Goal: Task Accomplishment & Management: Use online tool/utility

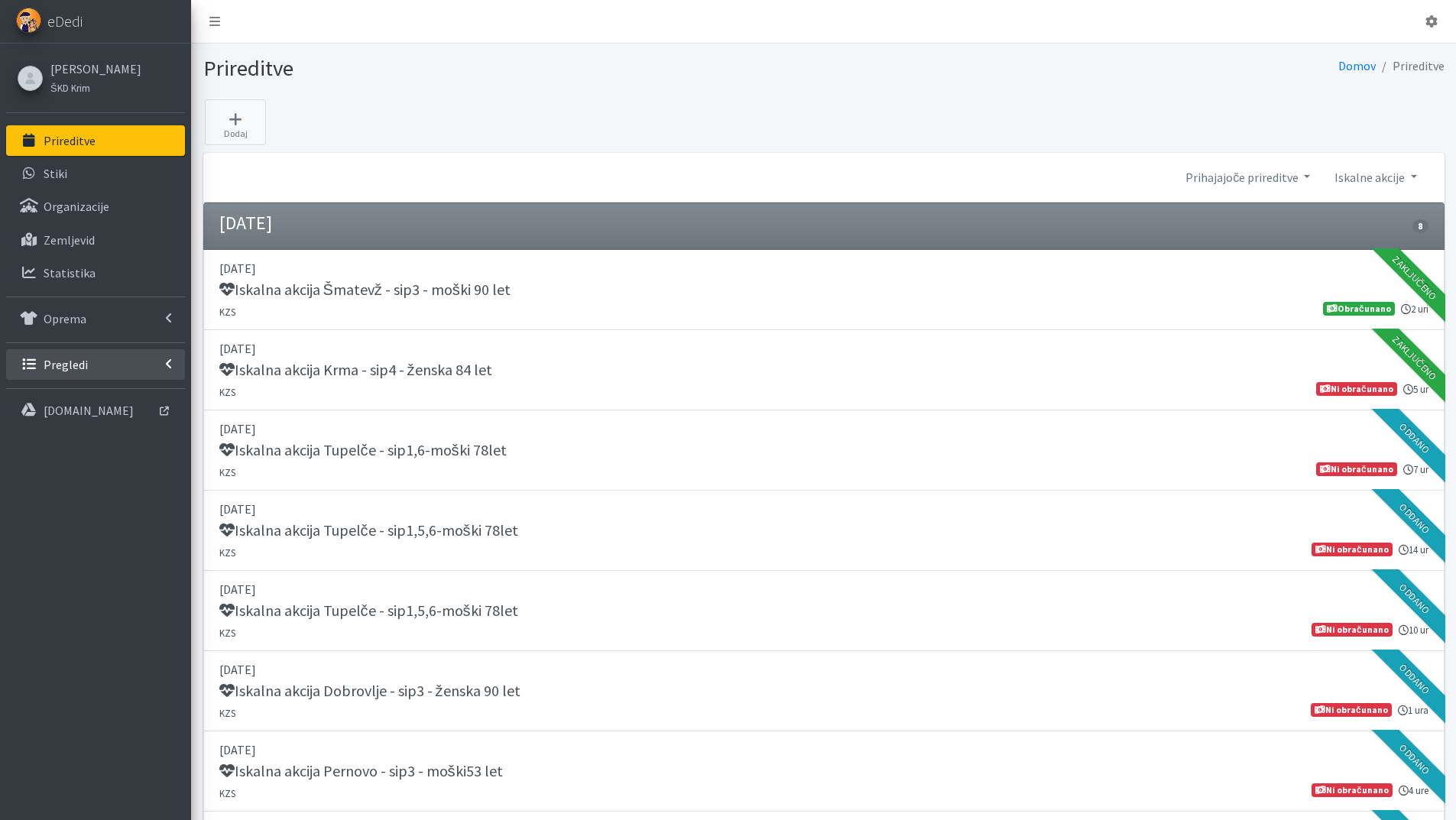
click at [75, 356] on link "Pregledi" at bounding box center [96, 364] width 179 height 31
click at [77, 387] on link "Vodniki" at bounding box center [96, 397] width 179 height 31
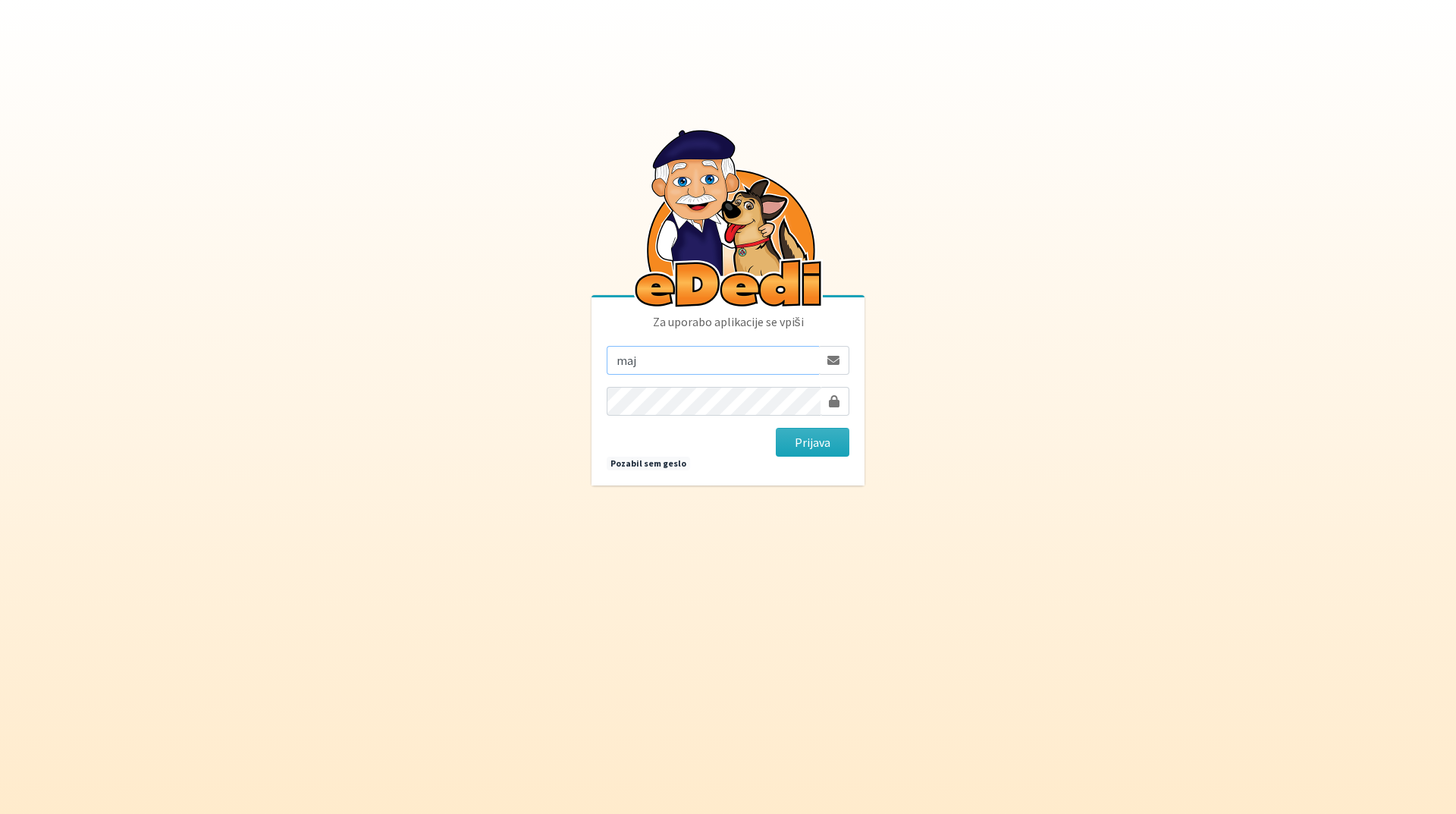
type input "maja.gregoric@erps.si"
click at [776, 427] on button "Prijava" at bounding box center [813, 442] width 74 height 29
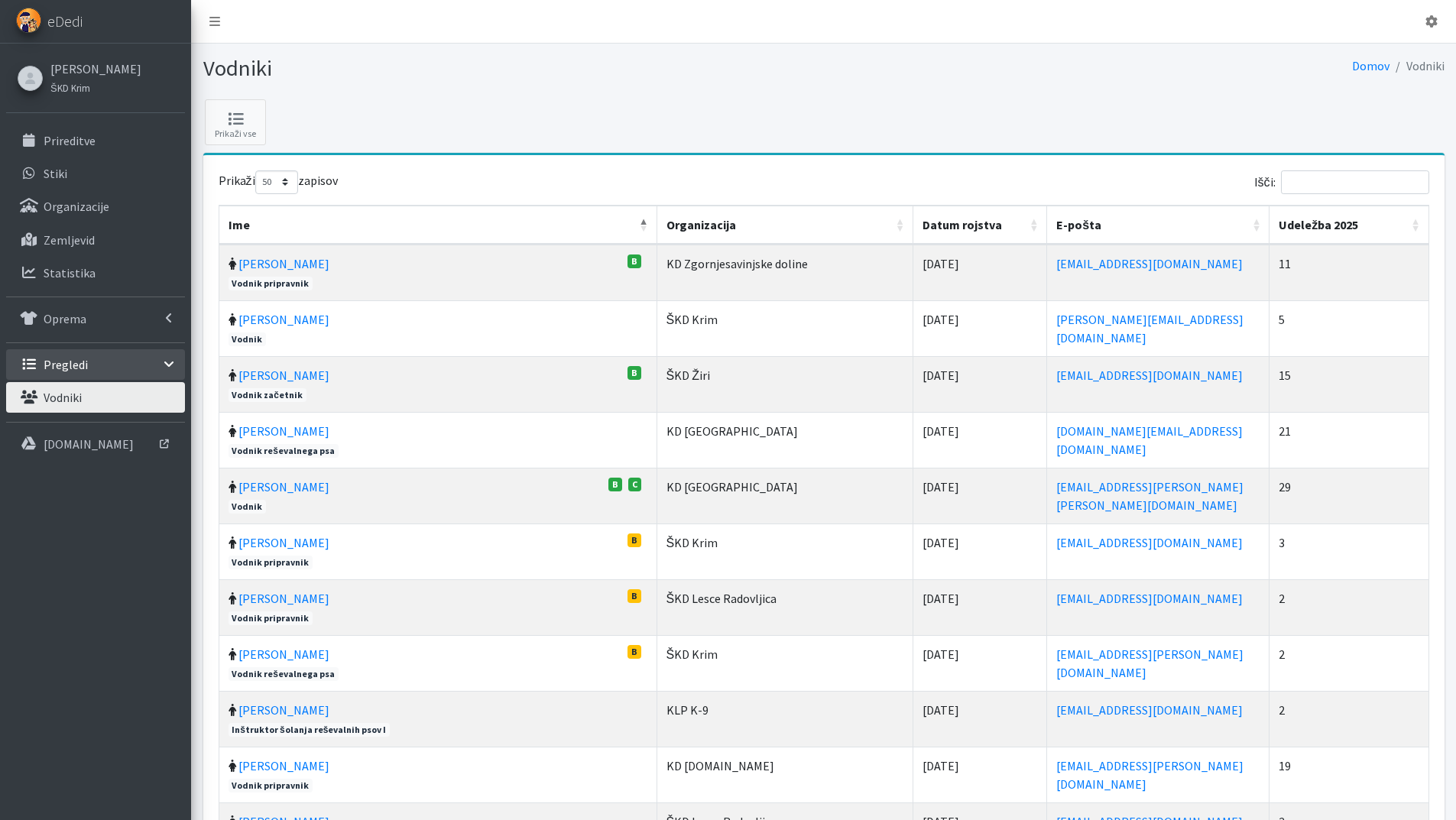
select select "50"
click at [1347, 180] on input "Išči:" at bounding box center [1355, 182] width 148 height 23
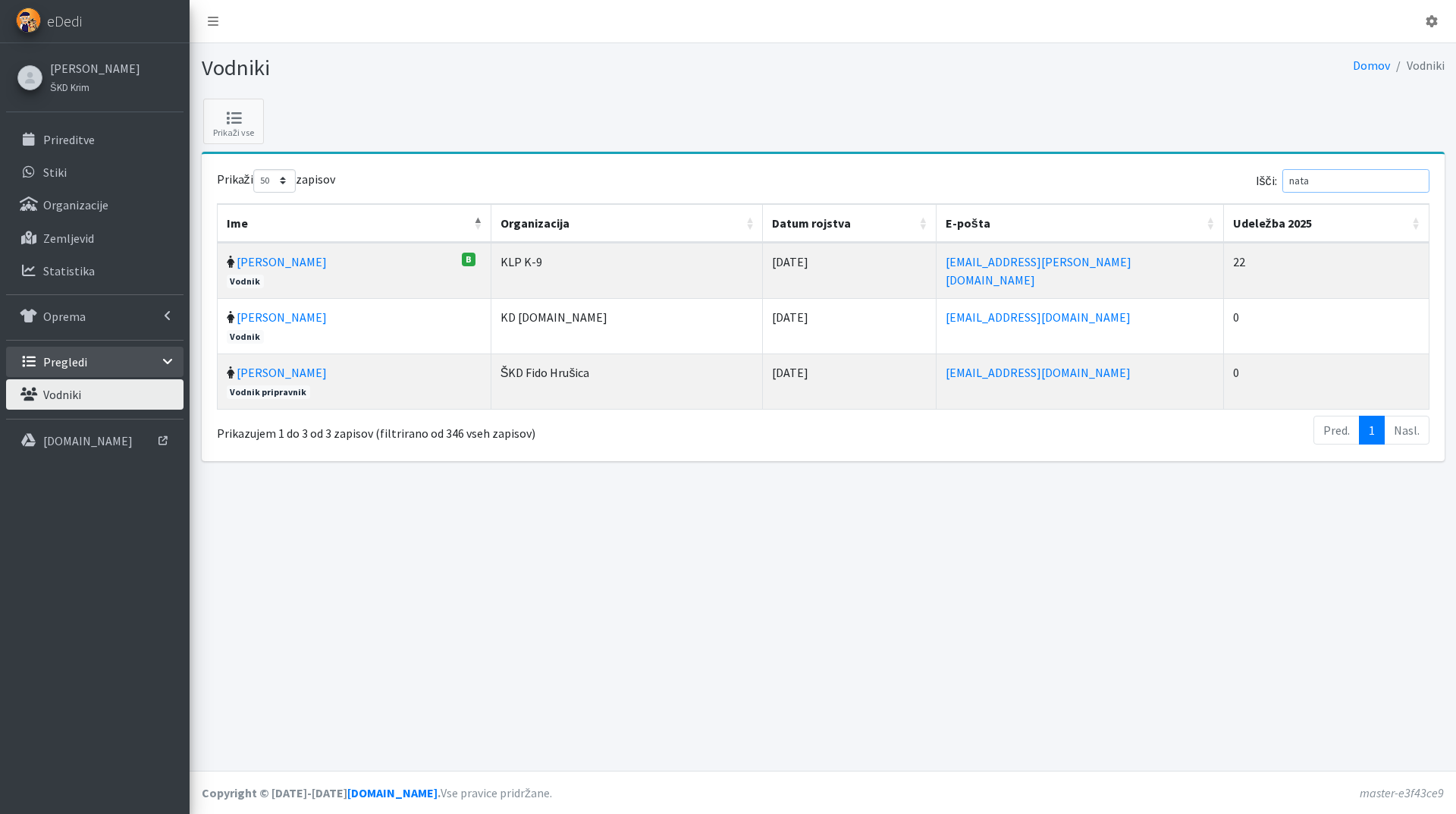
type input "nata"
drag, startPoint x: 81, startPoint y: 143, endPoint x: 96, endPoint y: 141, distance: 15.1
click at [81, 142] on p "Prireditve" at bounding box center [69, 139] width 51 height 15
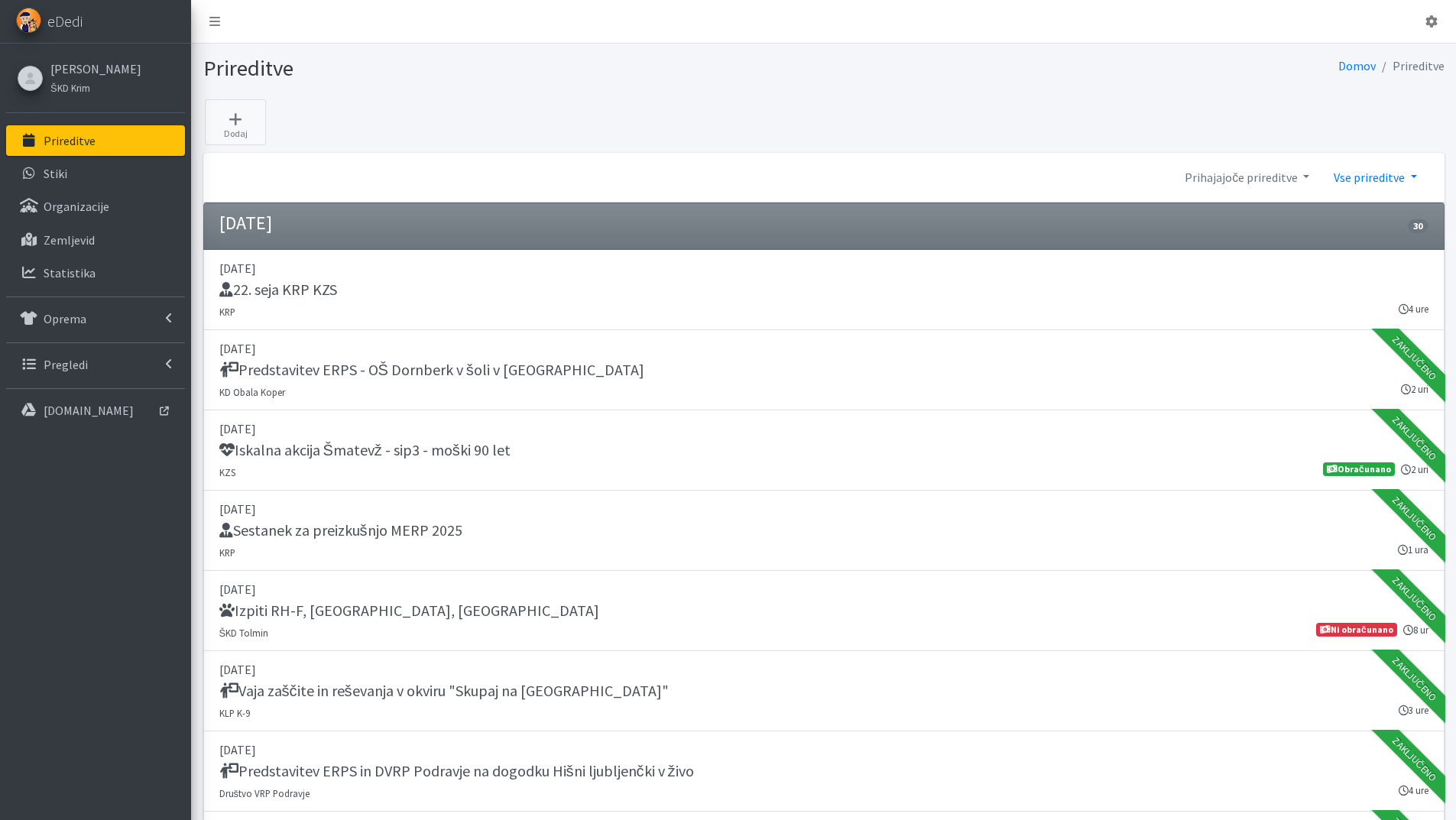
click at [1415, 178] on link "Vse prireditve" at bounding box center [1375, 177] width 107 height 31
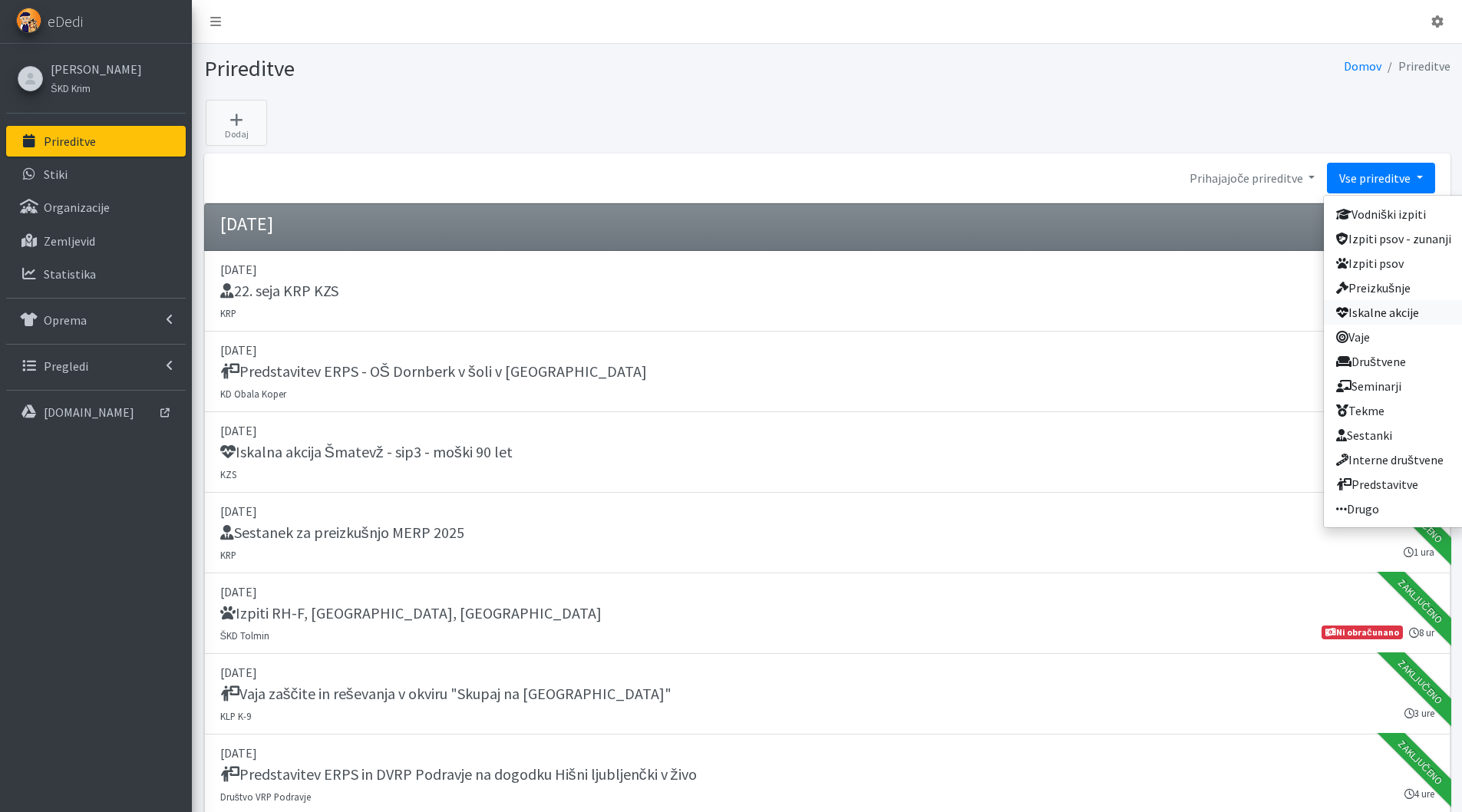
click at [1382, 315] on link "Iskalne akcije" at bounding box center [1394, 312] width 140 height 24
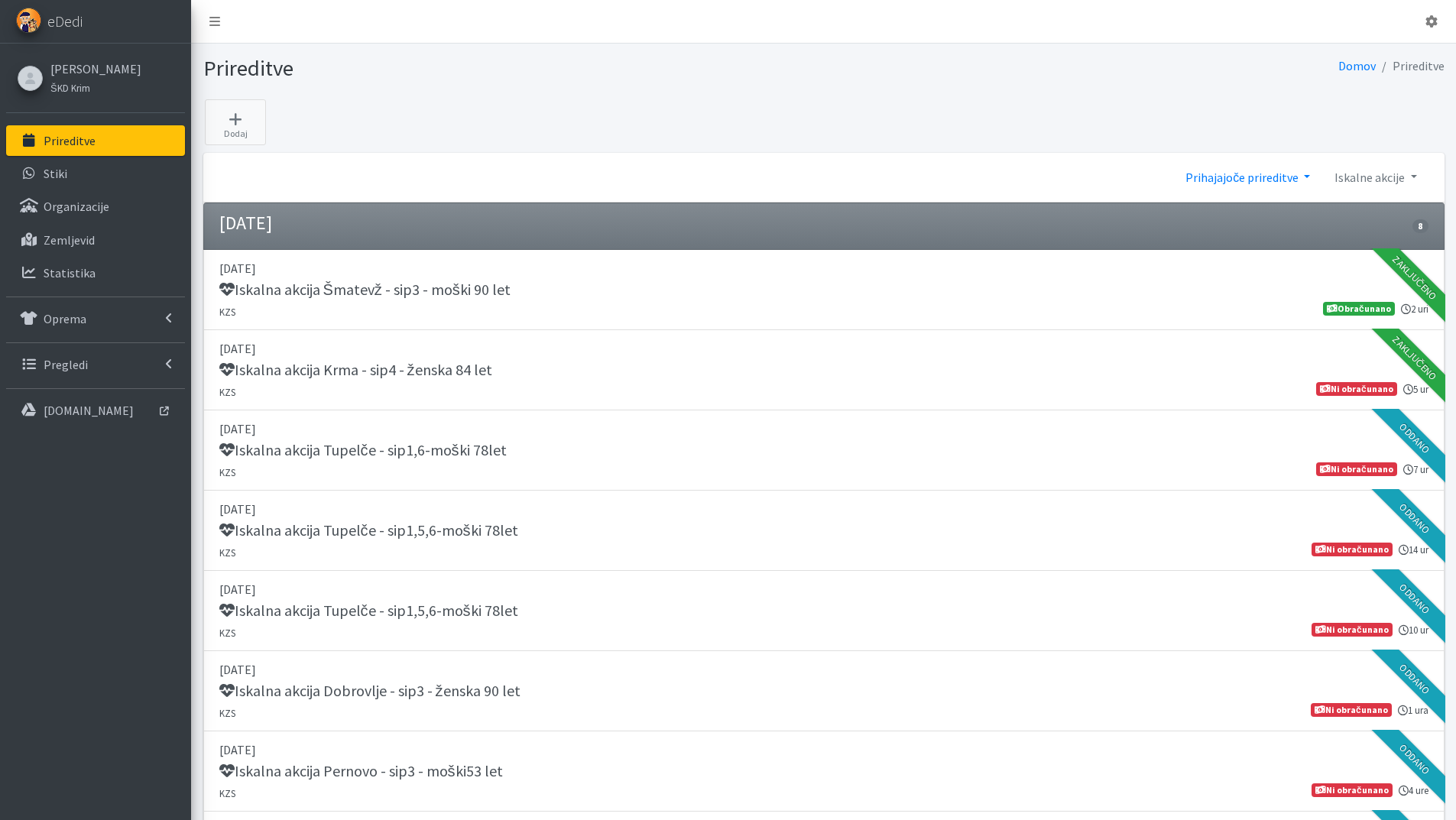
click at [1308, 173] on link "Prihajajoče prireditve" at bounding box center [1248, 177] width 149 height 31
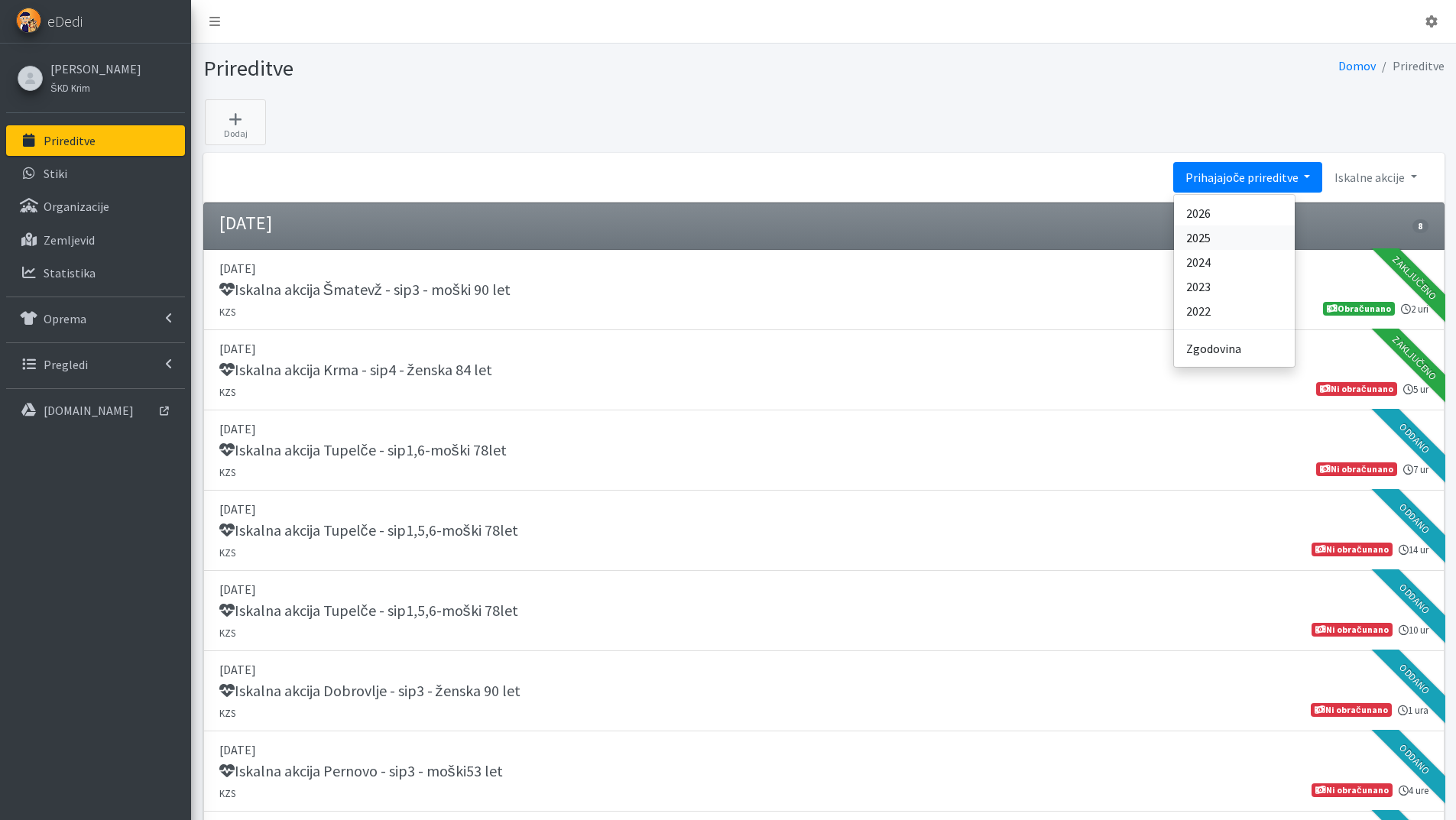
click at [1221, 234] on link "2025" at bounding box center [1234, 237] width 121 height 24
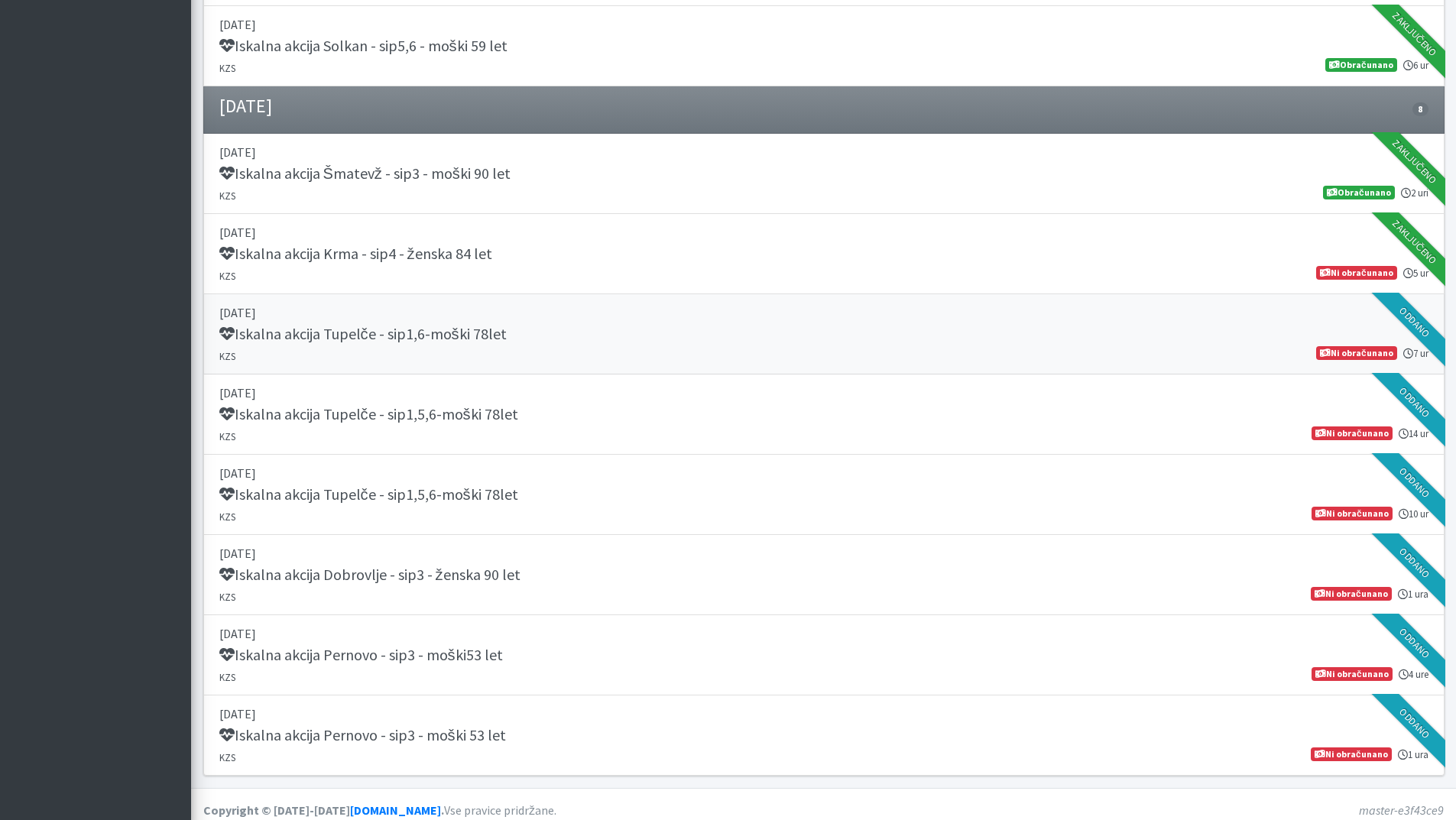
scroll to position [3474, 0]
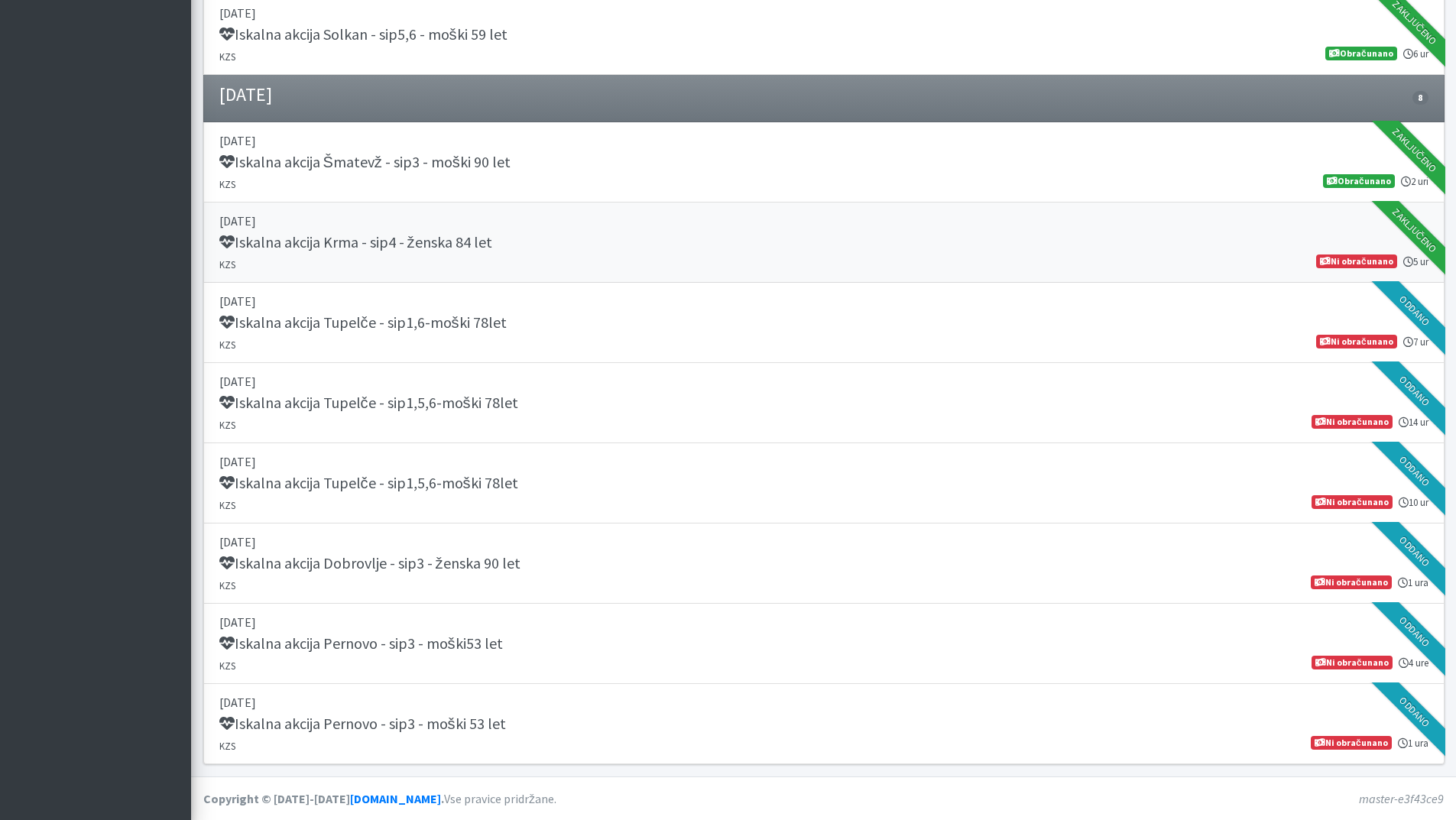
click at [426, 242] on h5 "Iskalna akcija Krma - sip4 - ženska 84 let" at bounding box center [355, 242] width 273 height 19
click at [385, 321] on h5 "Iskalna akcija Tupelče - sip1,6-moški 78let" at bounding box center [363, 322] width 287 height 19
click at [339, 406] on h5 "Iskalna akcija Tupelče - sip1,5,6-moški 78let" at bounding box center [368, 402] width 299 height 19
click at [348, 484] on h5 "Iskalna akcija Tupelče - sip1,5,6-moški 78let" at bounding box center [368, 482] width 299 height 19
click at [369, 567] on h5 "Iskalna akcija Dobrovlje - sip3 - ženska 90 let" at bounding box center [370, 563] width 301 height 19
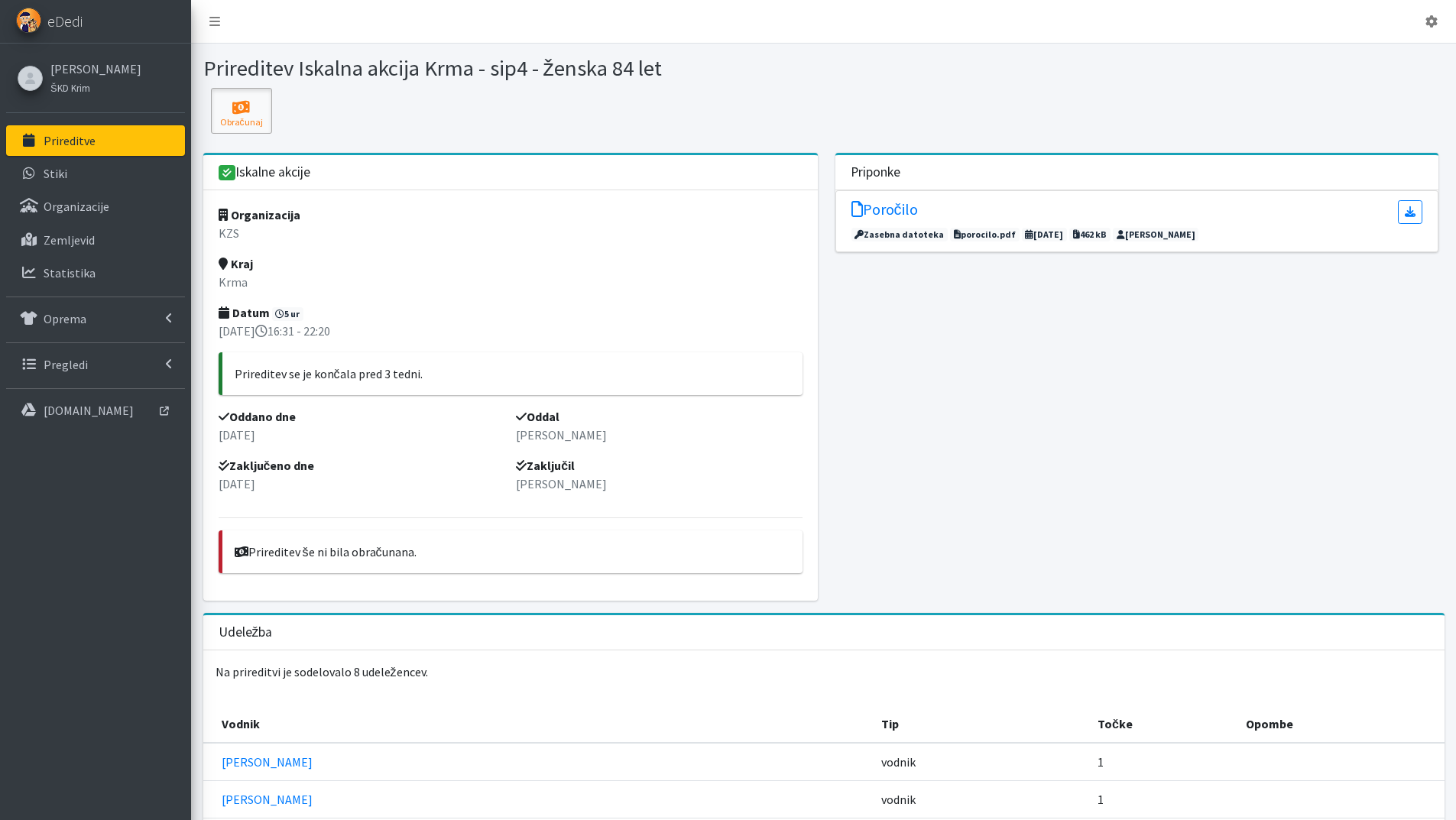
click at [236, 104] on icon at bounding box center [241, 108] width 52 height 15
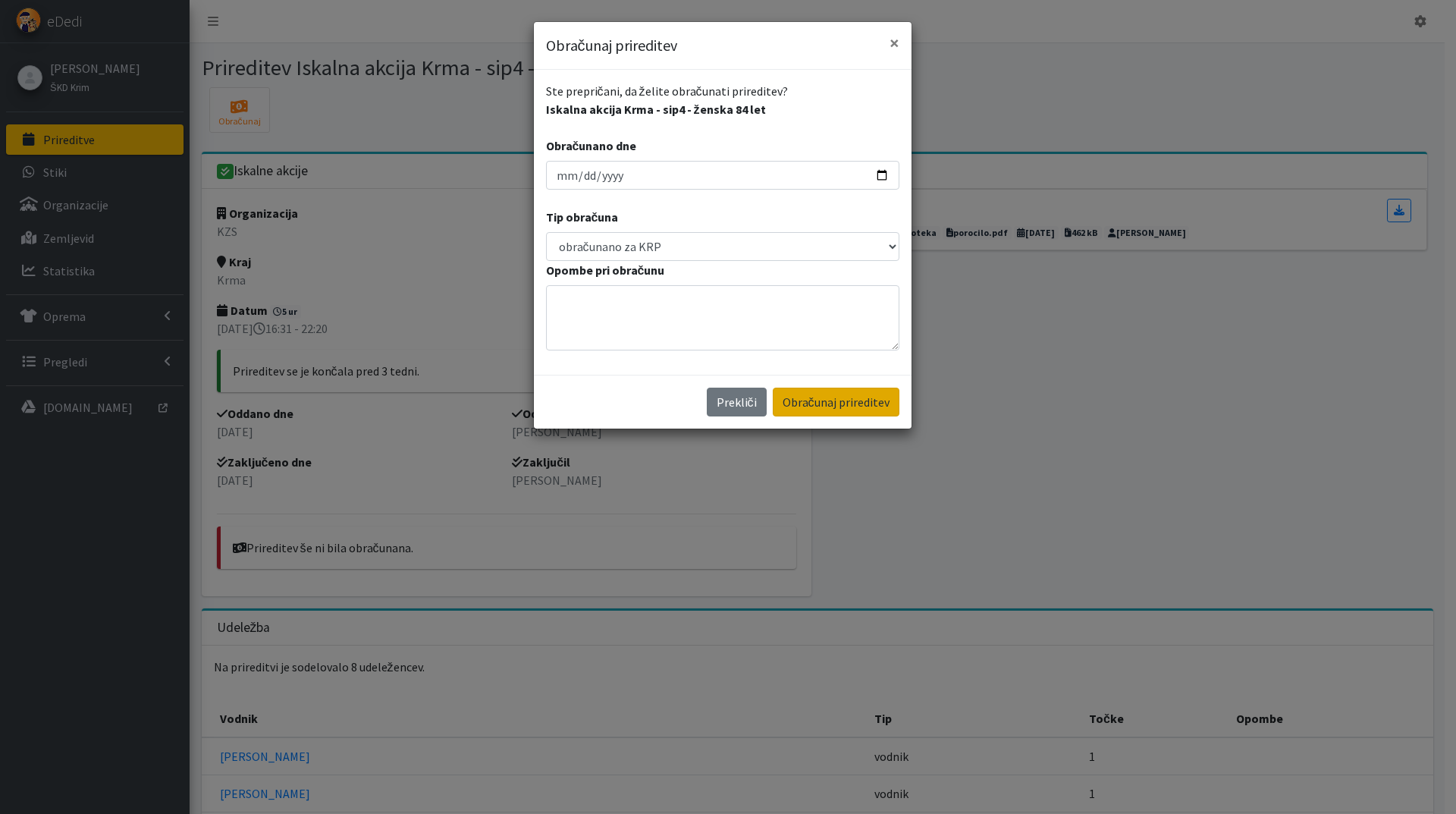
click at [816, 395] on button "Obračunaj prireditev" at bounding box center [836, 402] width 127 height 29
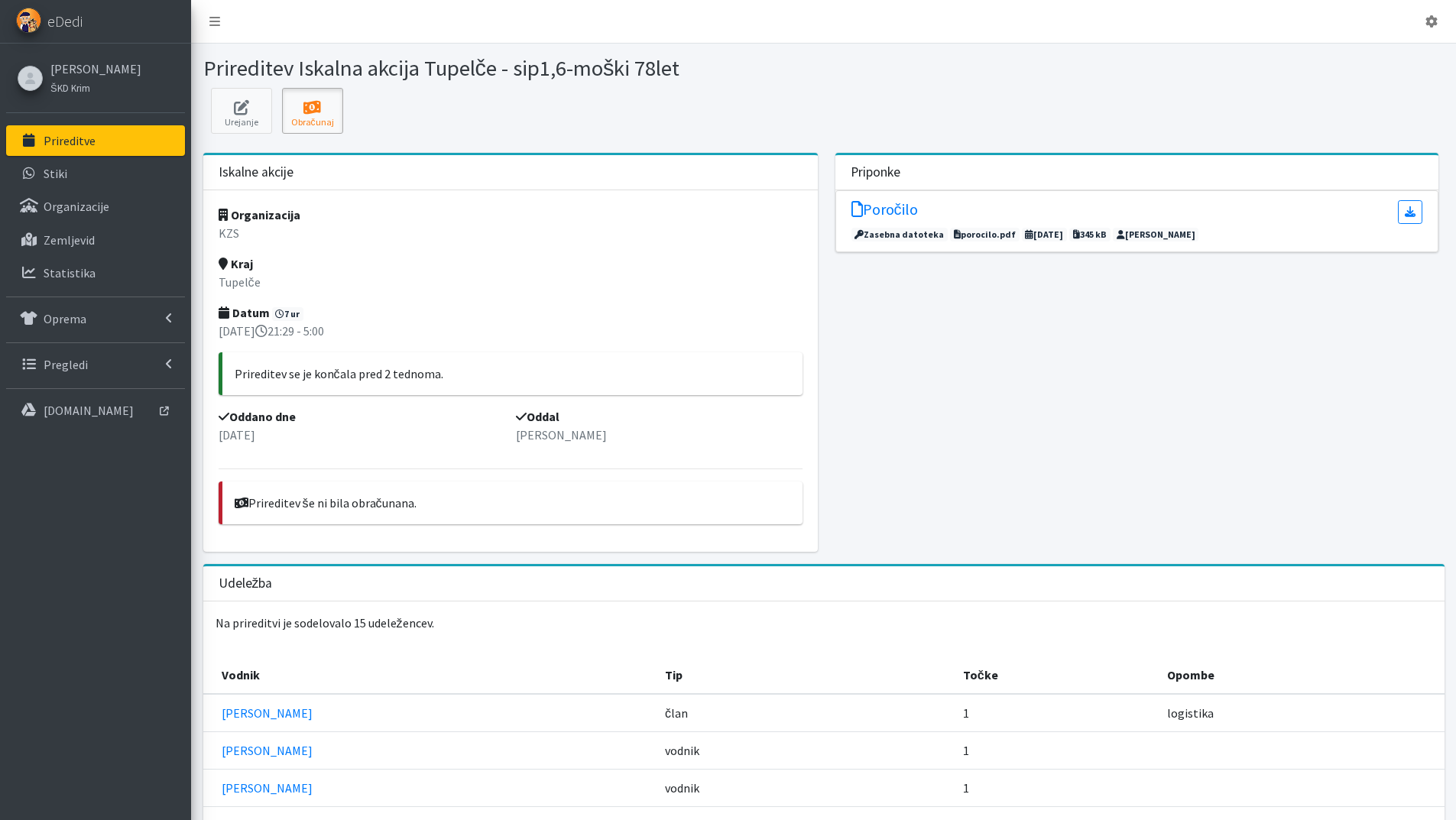
click at [312, 102] on icon at bounding box center [313, 108] width 52 height 15
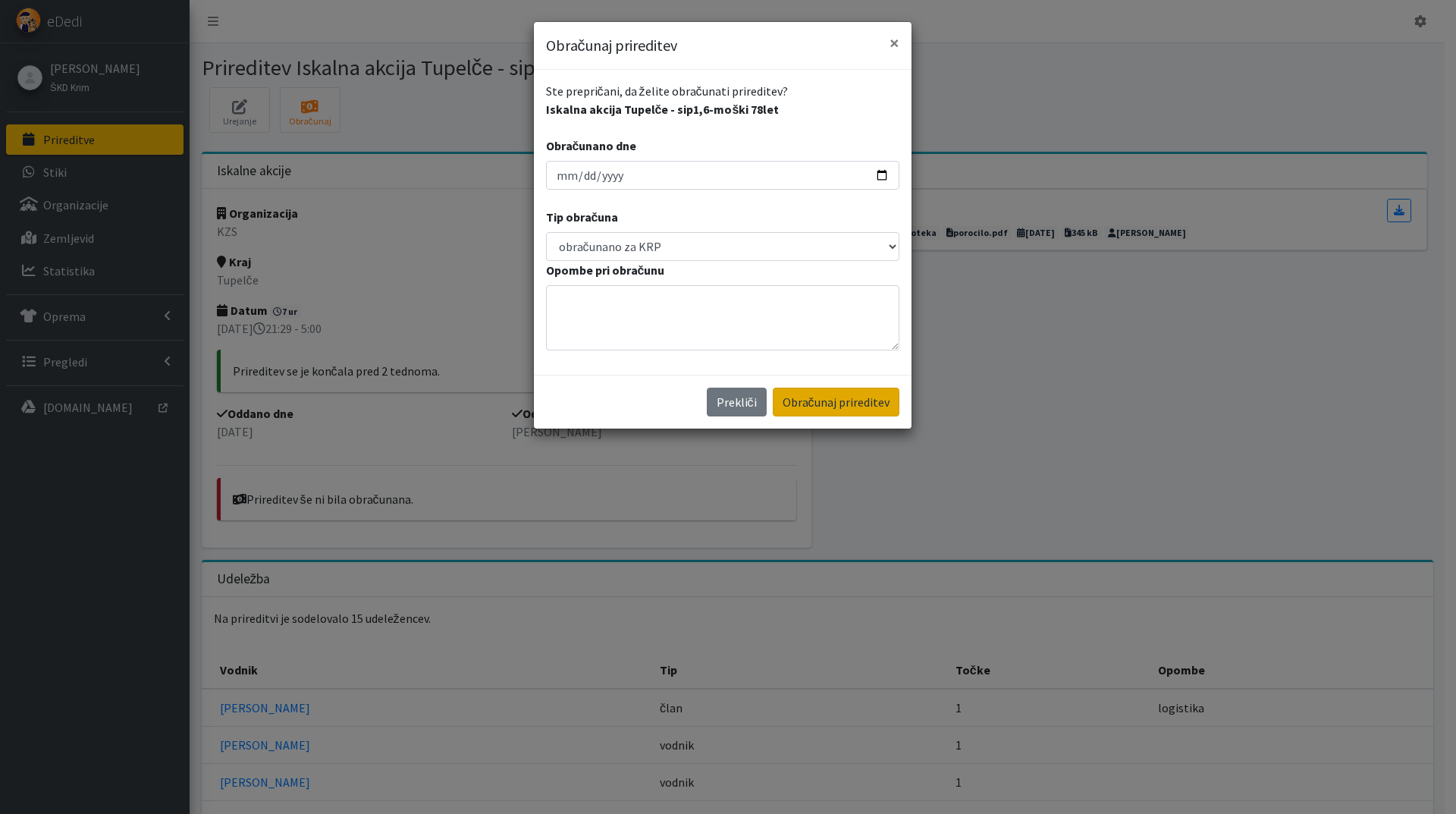
click at [819, 397] on button "Obračunaj prireditev" at bounding box center [836, 402] width 127 height 29
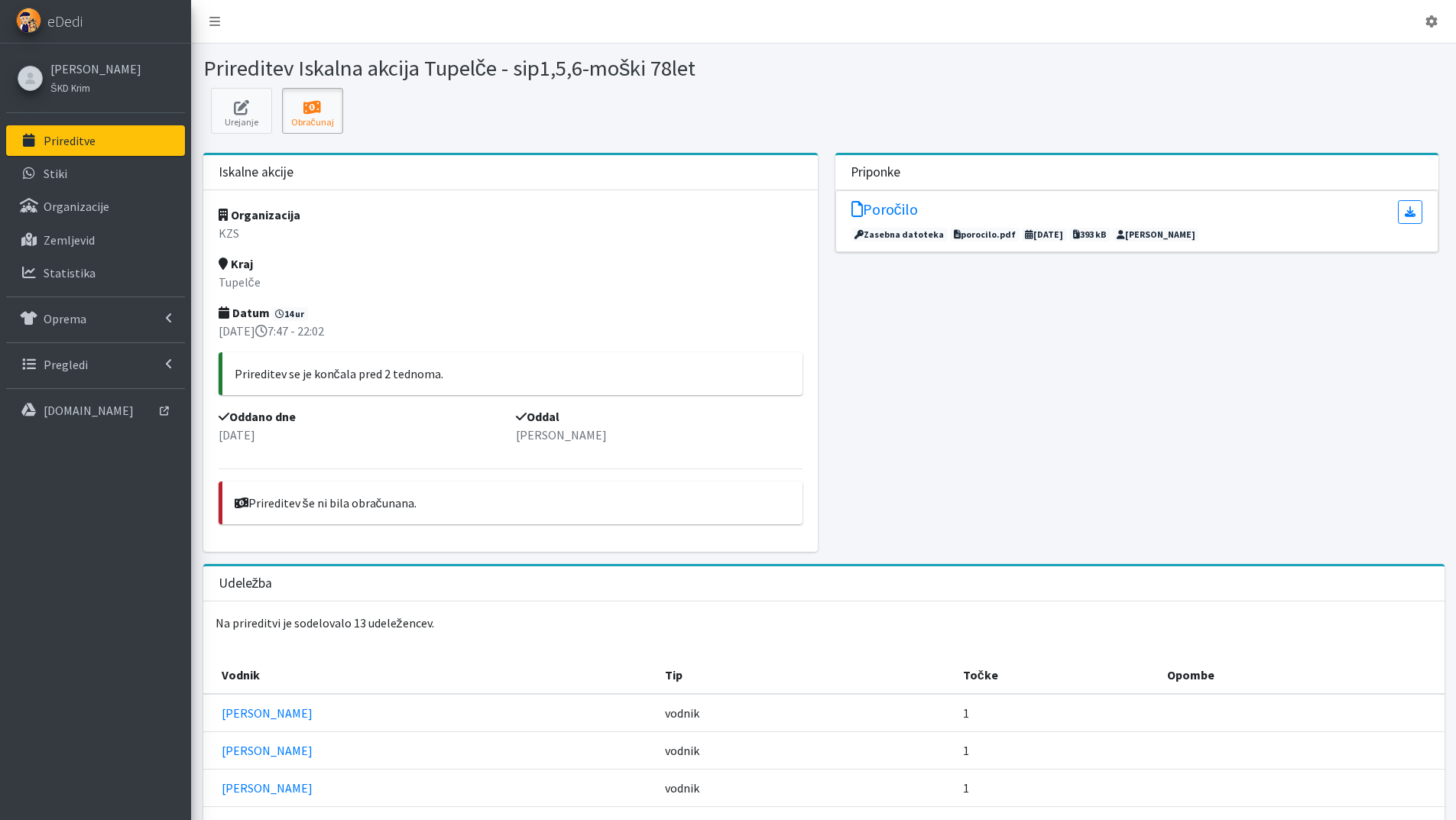
click at [307, 101] on icon at bounding box center [313, 108] width 52 height 15
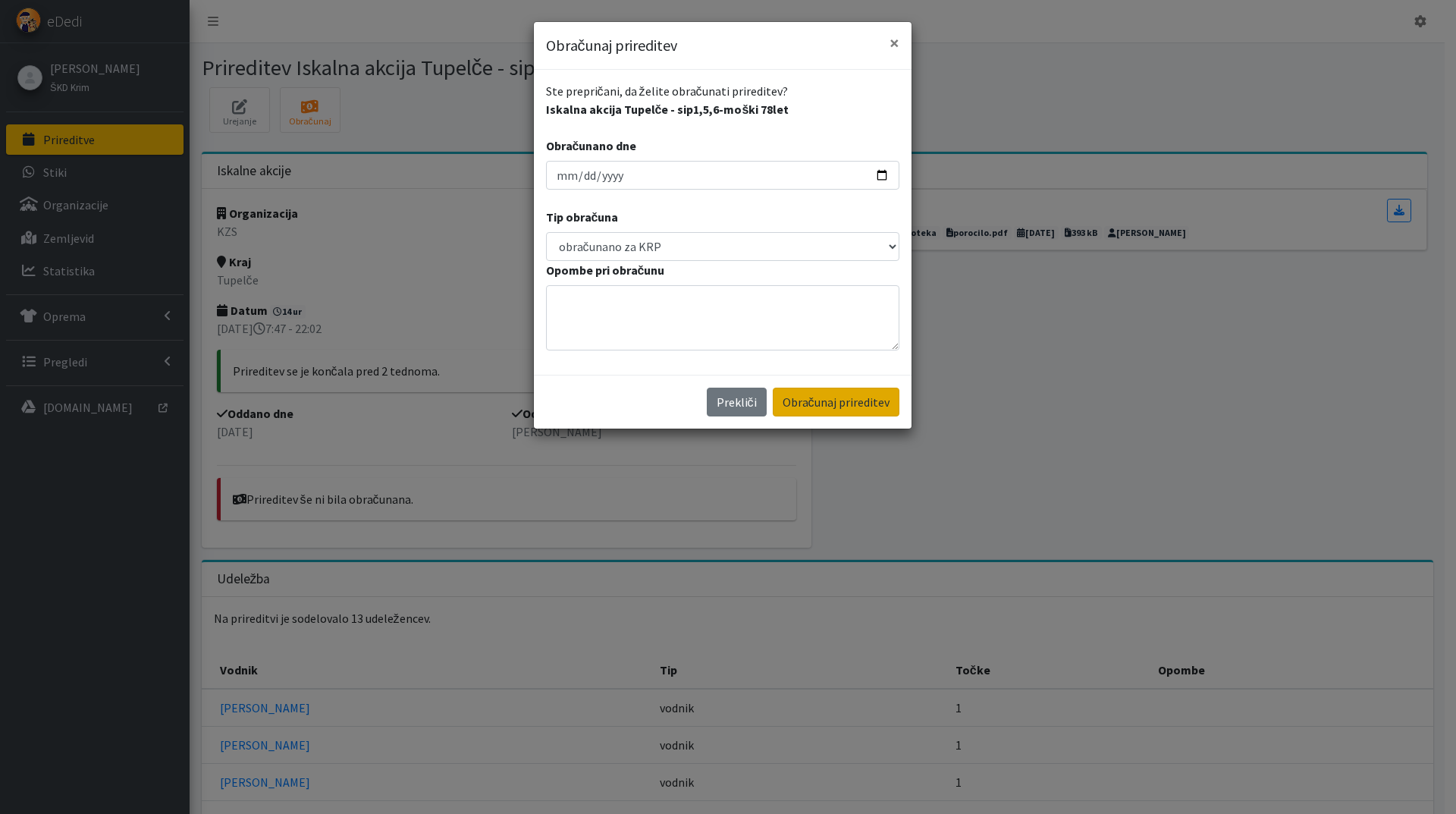
click at [824, 400] on button "Obračunaj prireditev" at bounding box center [836, 402] width 127 height 29
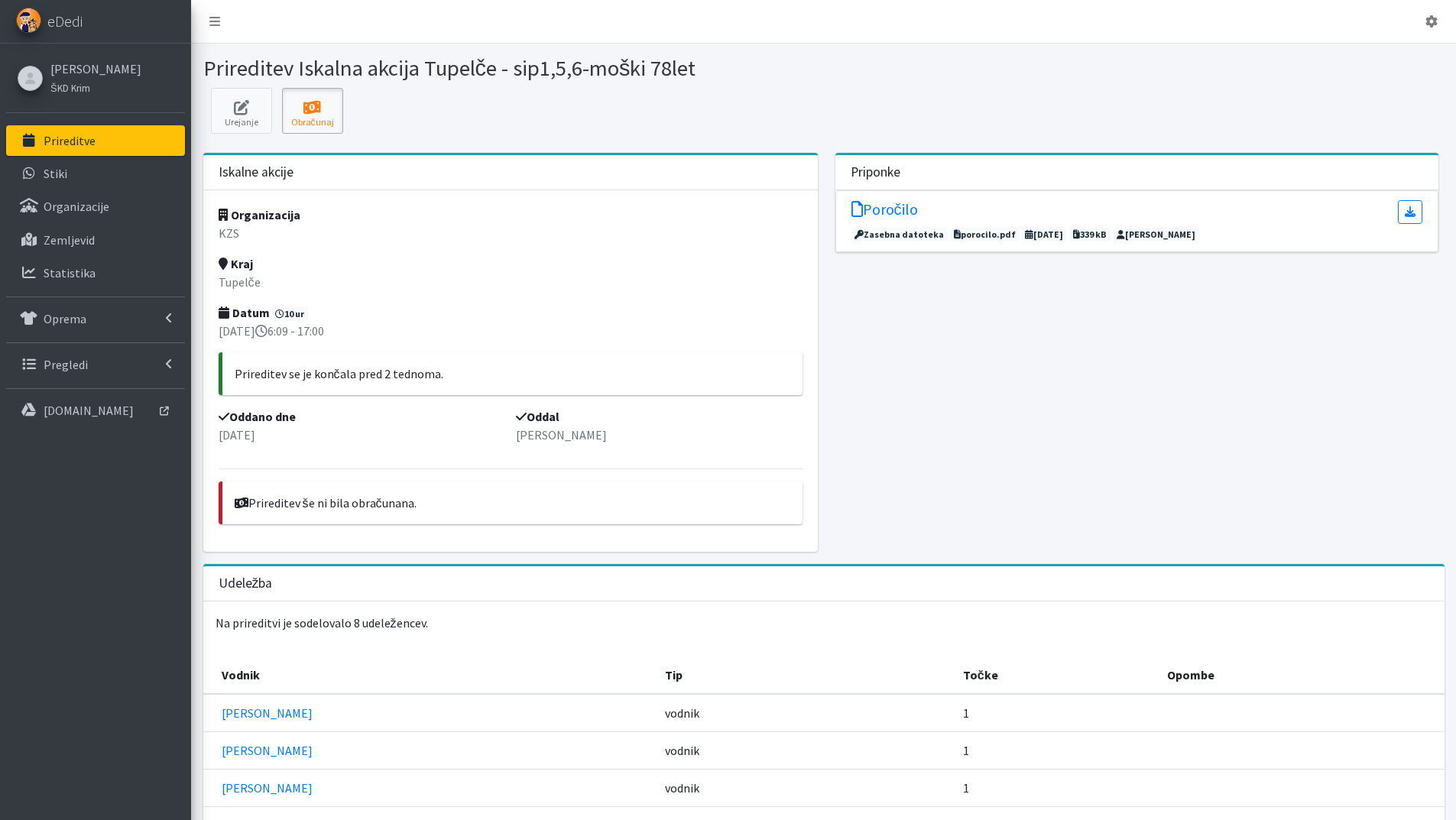
click at [305, 111] on icon at bounding box center [313, 108] width 52 height 15
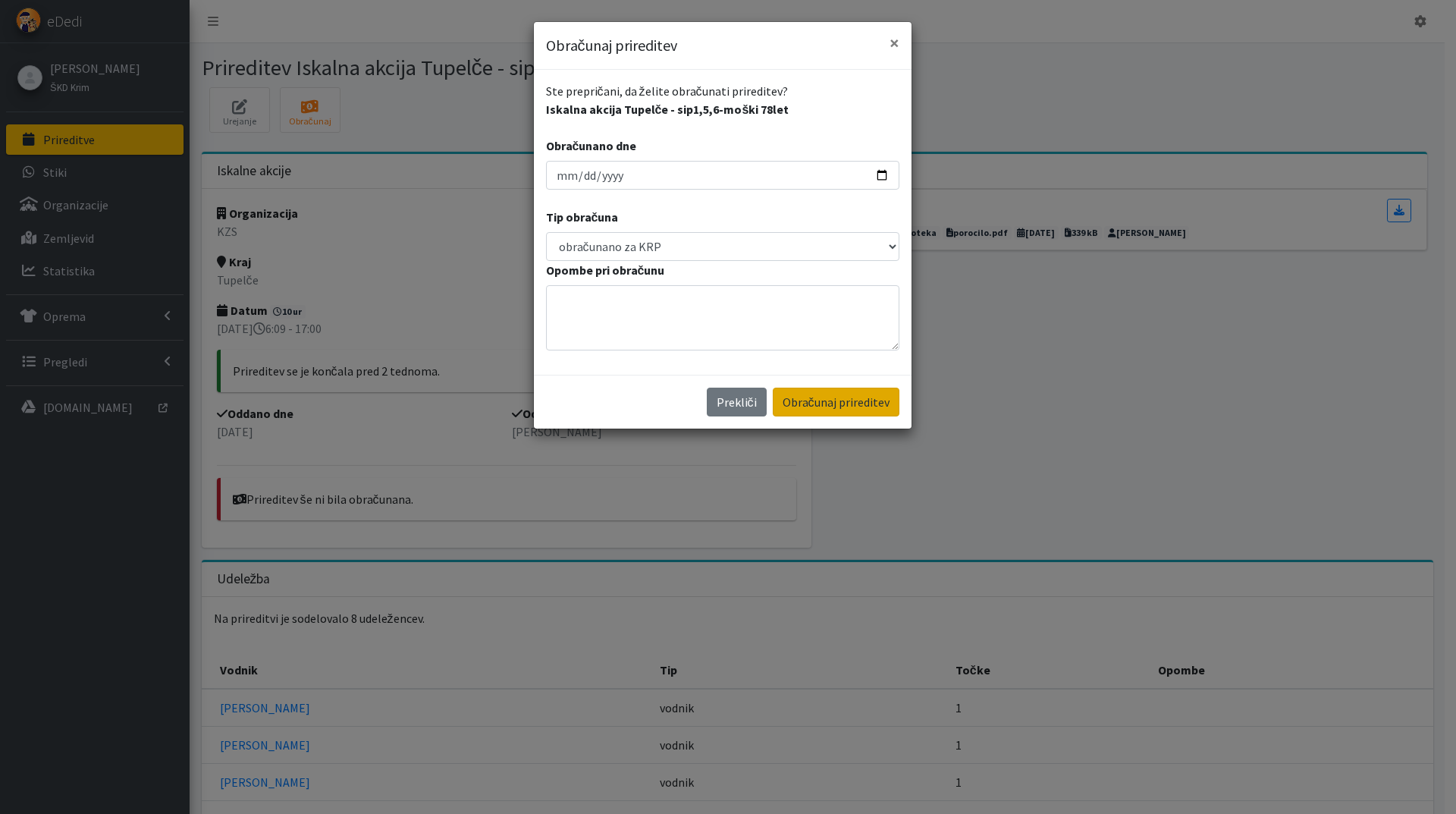
click at [812, 401] on button "Obračunaj prireditev" at bounding box center [836, 402] width 127 height 29
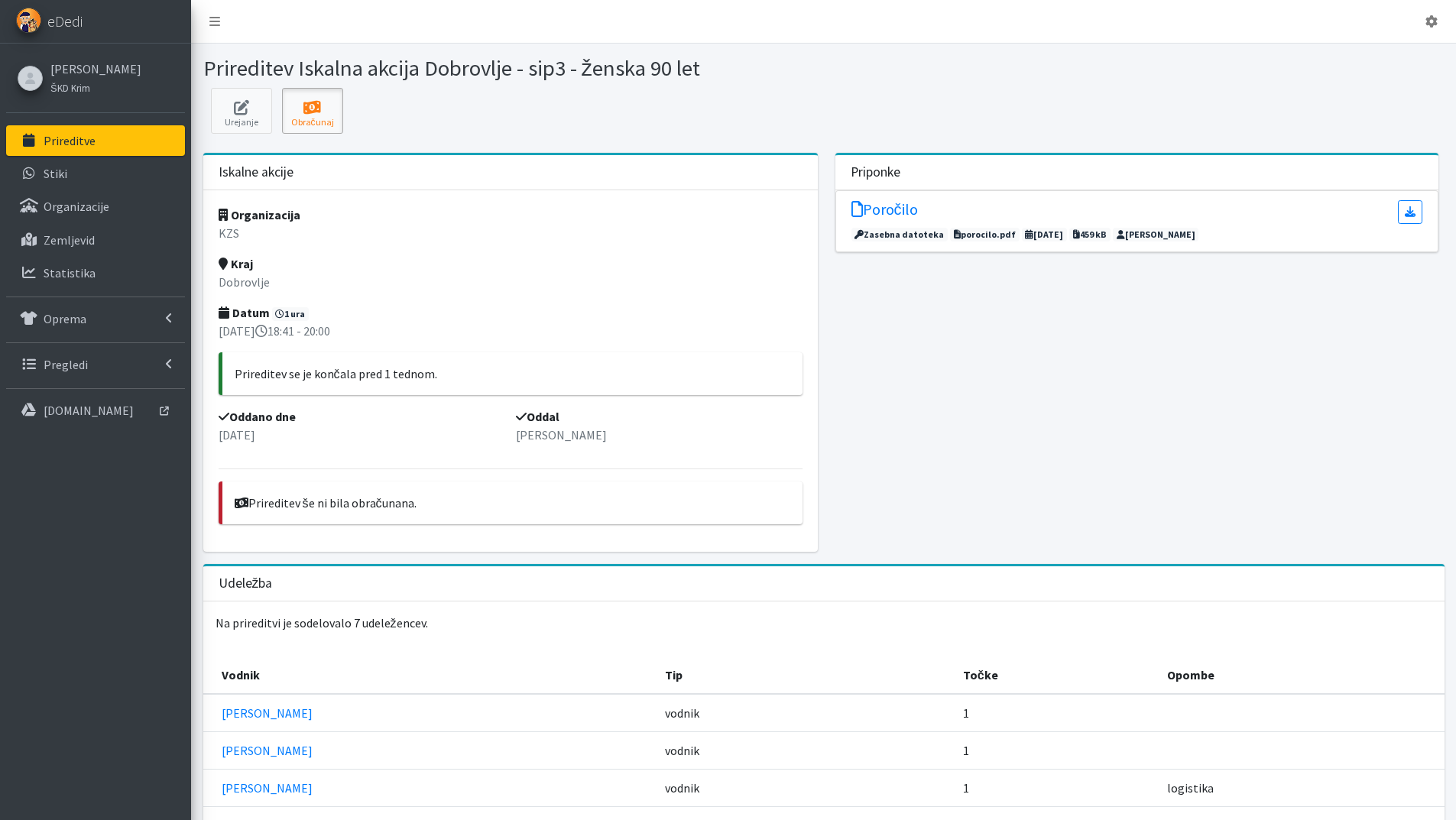
click at [307, 104] on icon at bounding box center [313, 108] width 52 height 15
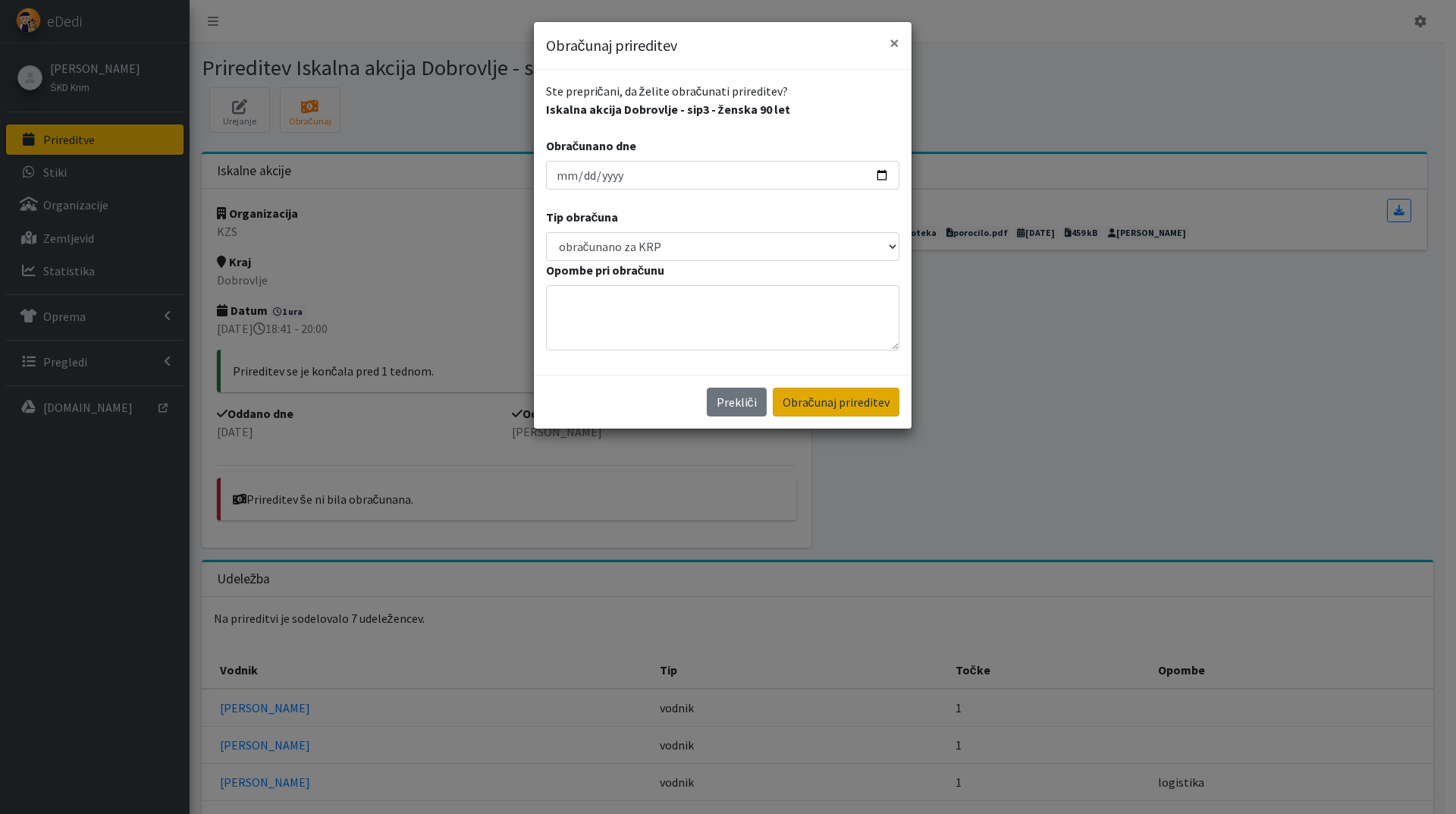
click at [858, 404] on button "Obračunaj prireditev" at bounding box center [836, 402] width 127 height 29
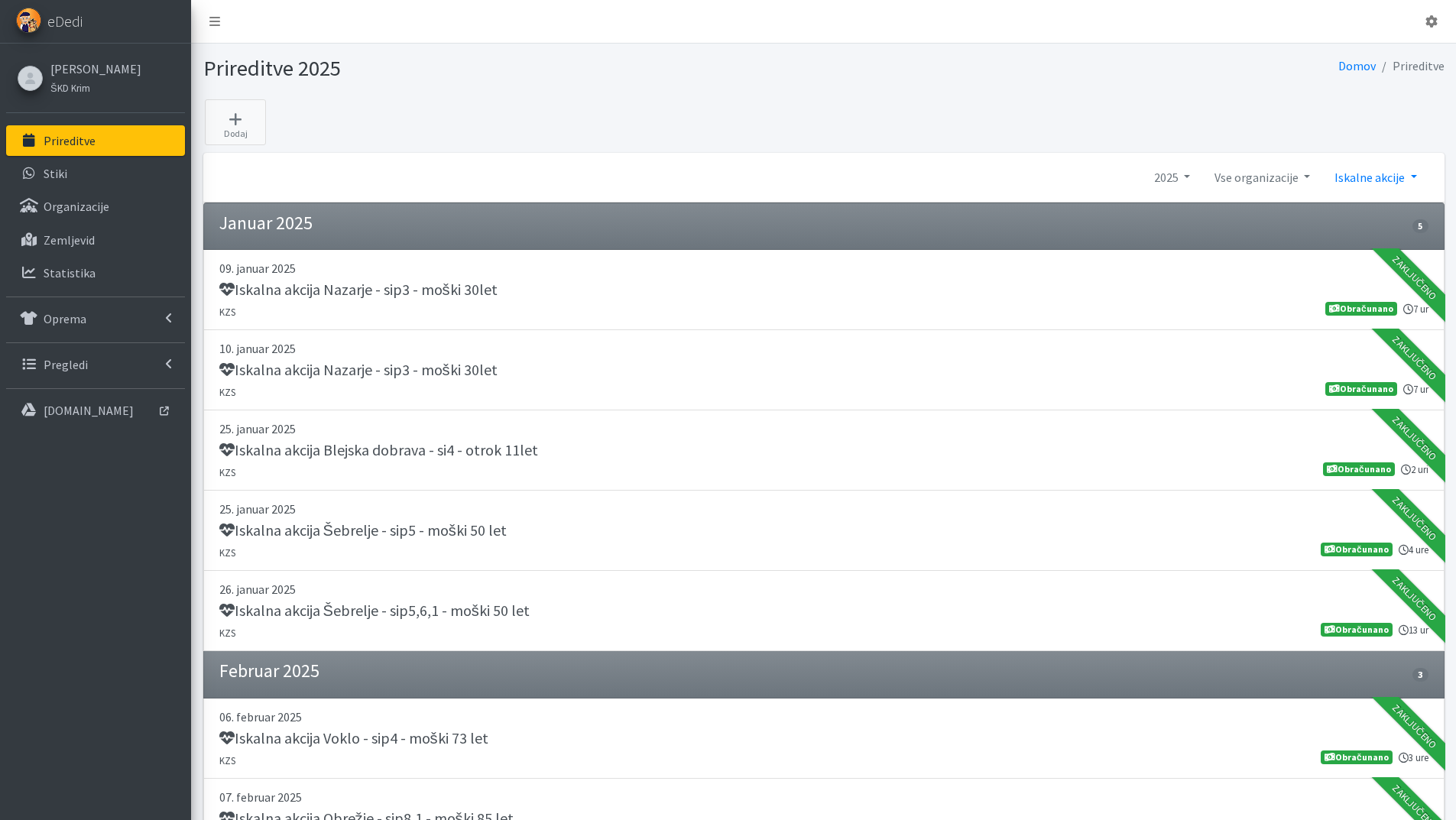
click at [1416, 172] on link "Iskalne akcije" at bounding box center [1375, 177] width 106 height 31
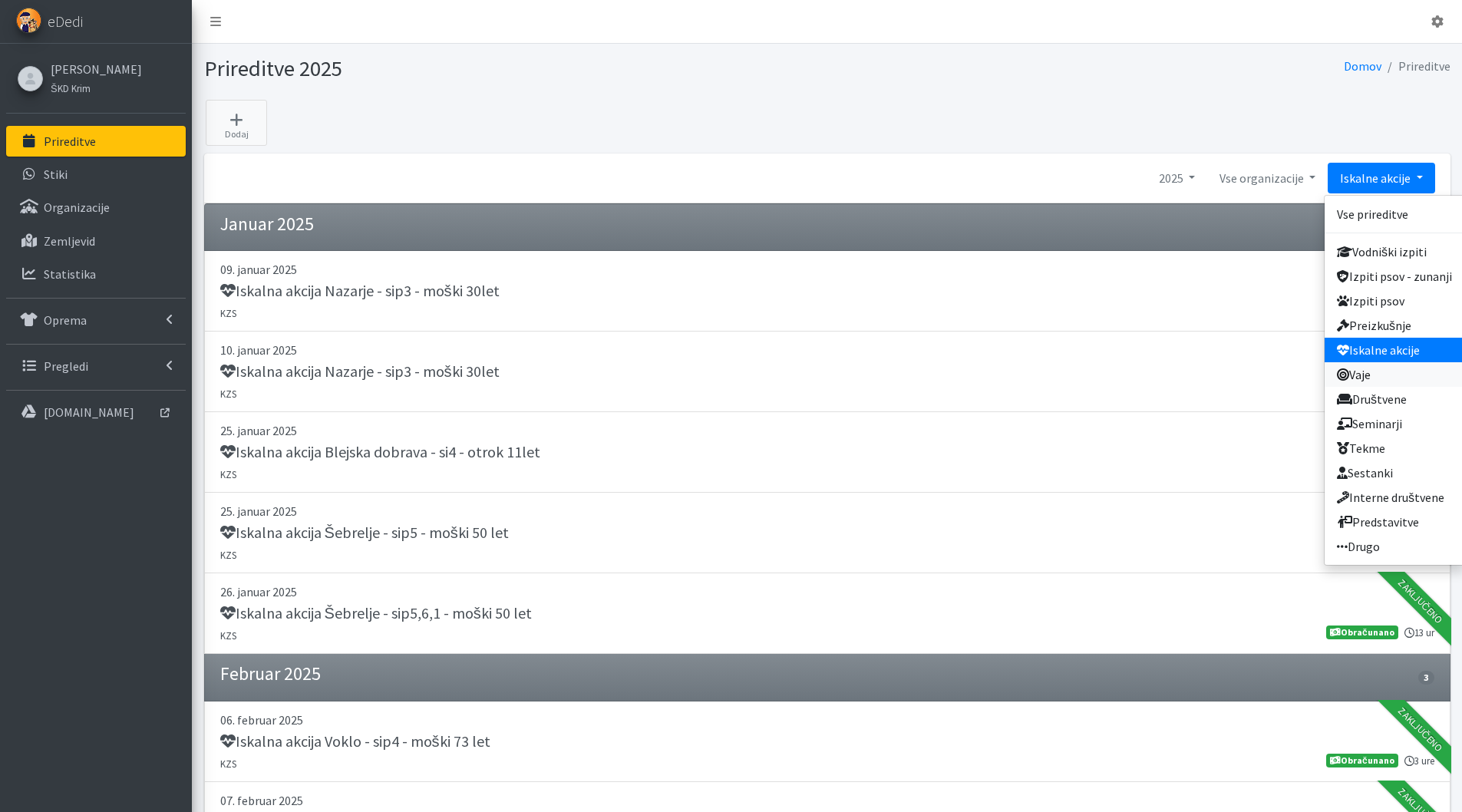
click at [1393, 376] on link "Vaje" at bounding box center [1395, 375] width 140 height 24
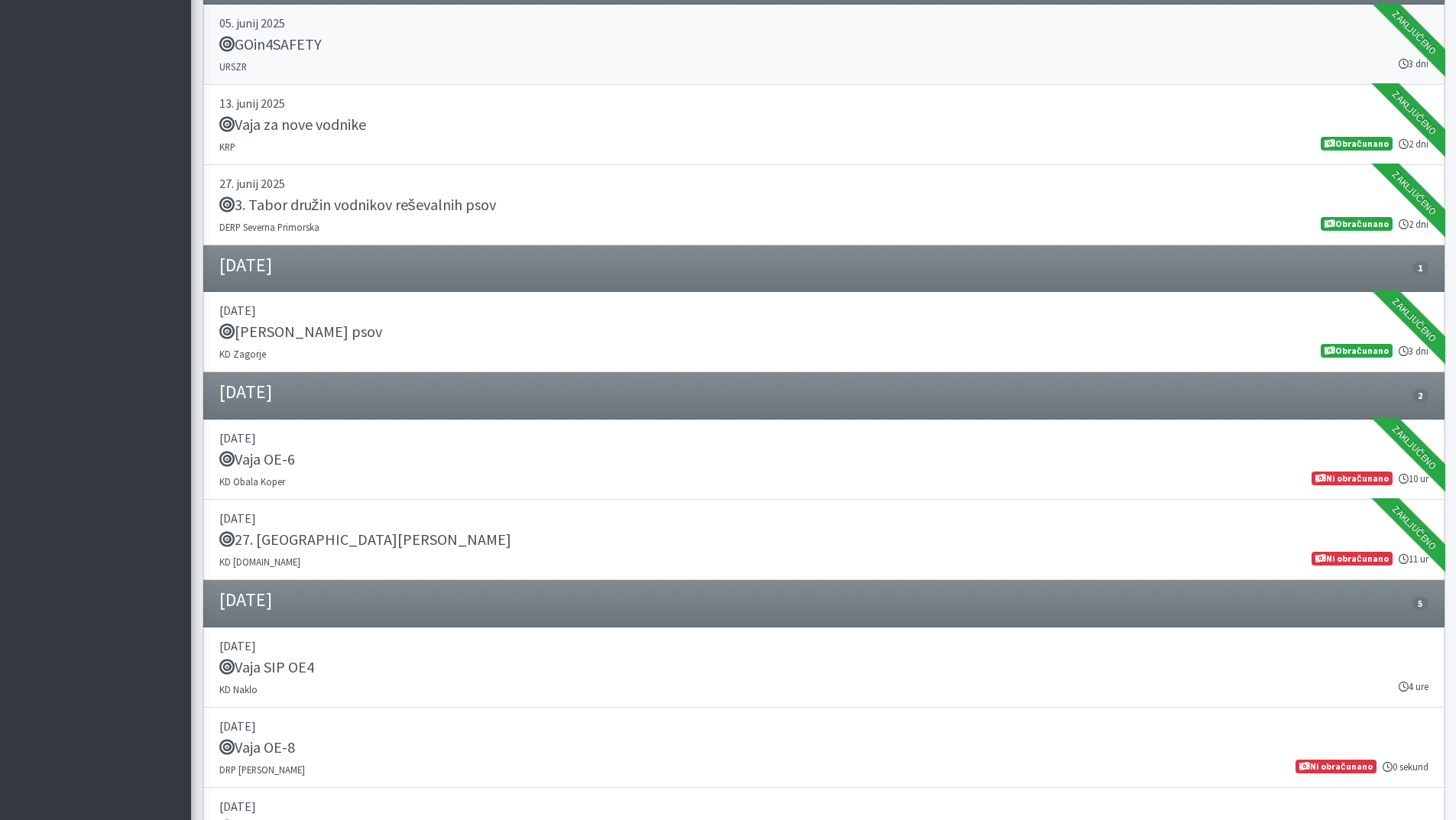
scroll to position [1528, 0]
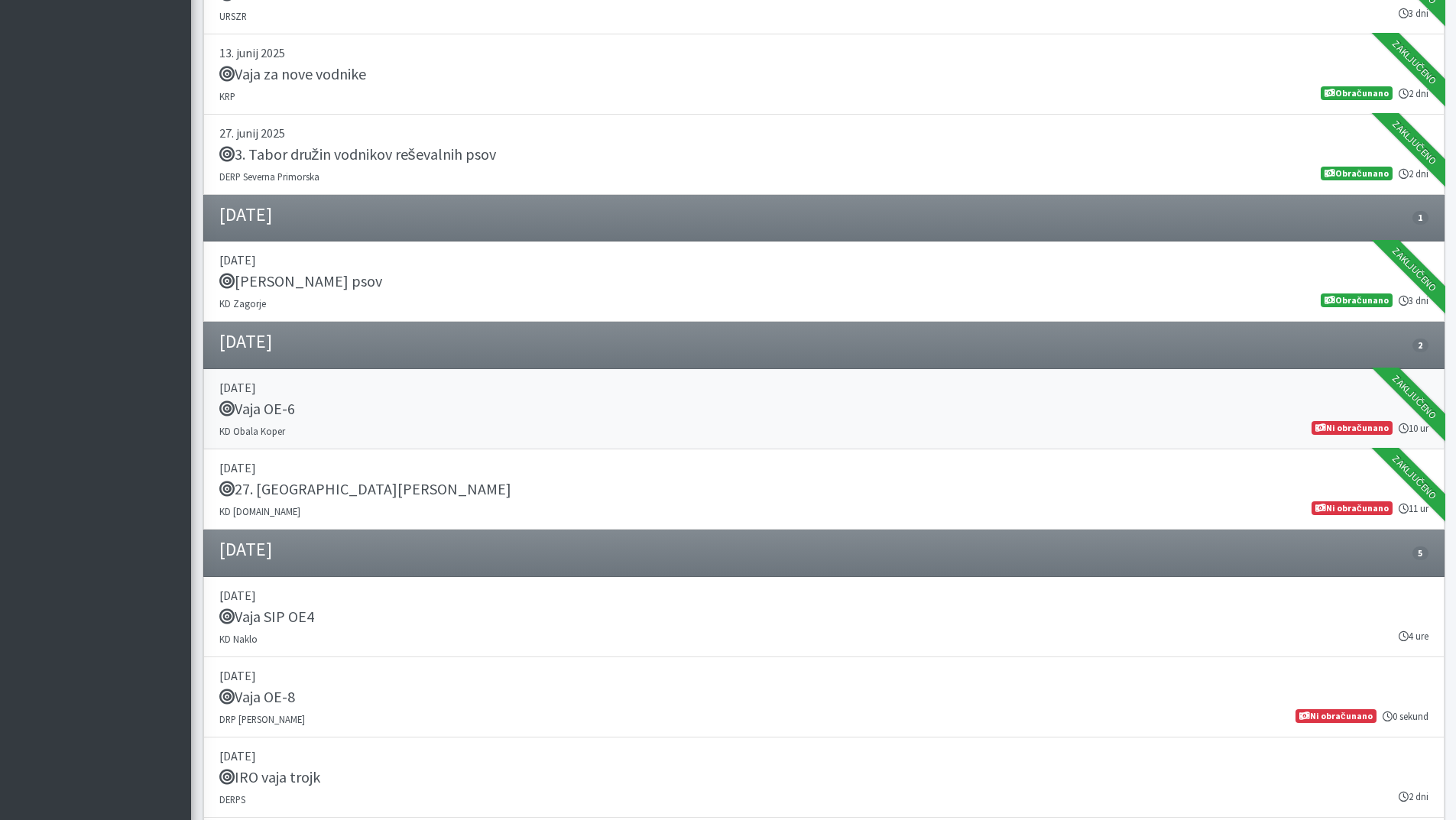
click at [275, 396] on p "07. september 2025" at bounding box center [824, 387] width 1209 height 19
click at [308, 483] on h5 "27. Memorial Boža Talana" at bounding box center [365, 489] width 292 height 19
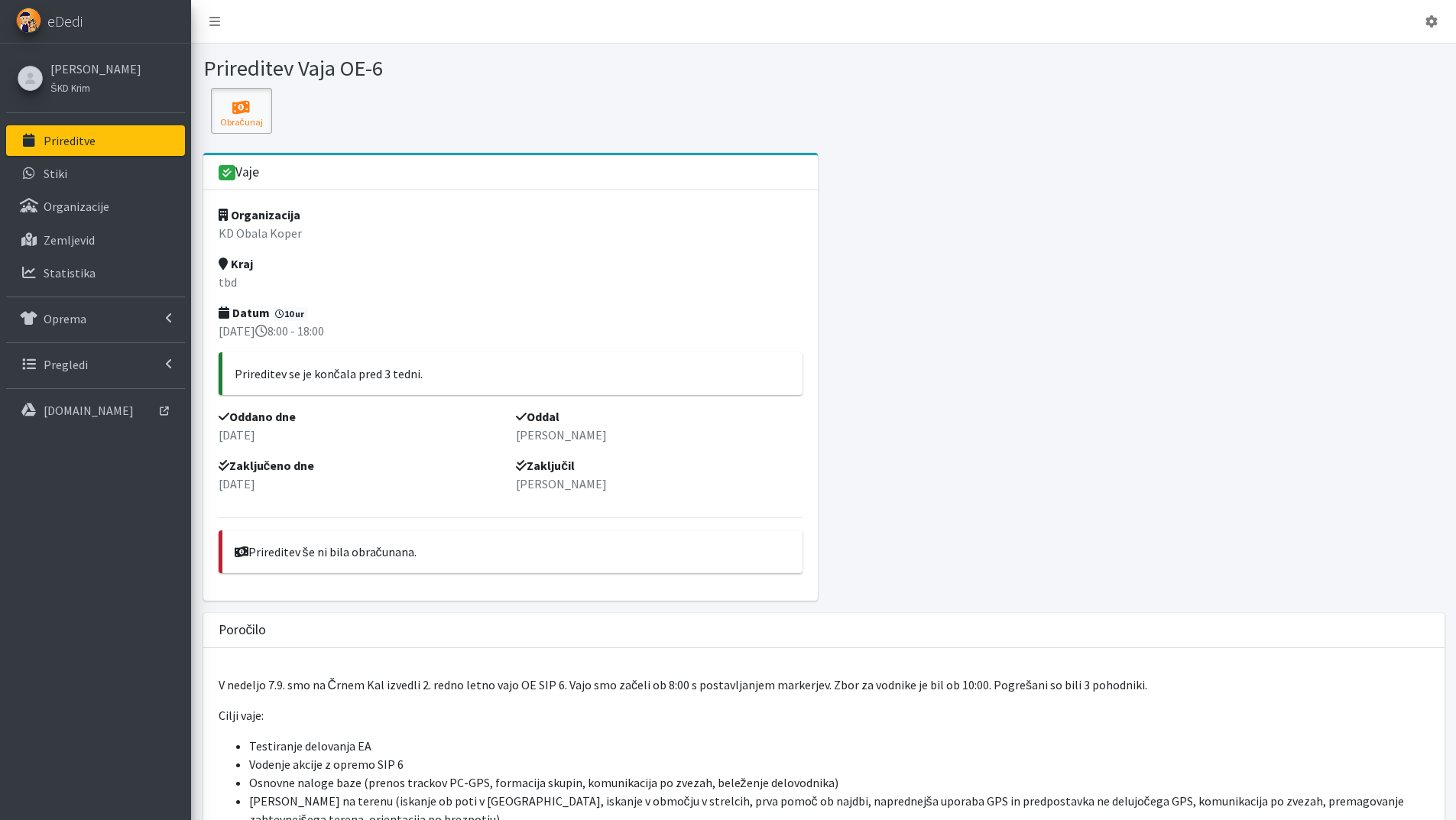
click at [253, 111] on icon at bounding box center [241, 108] width 52 height 15
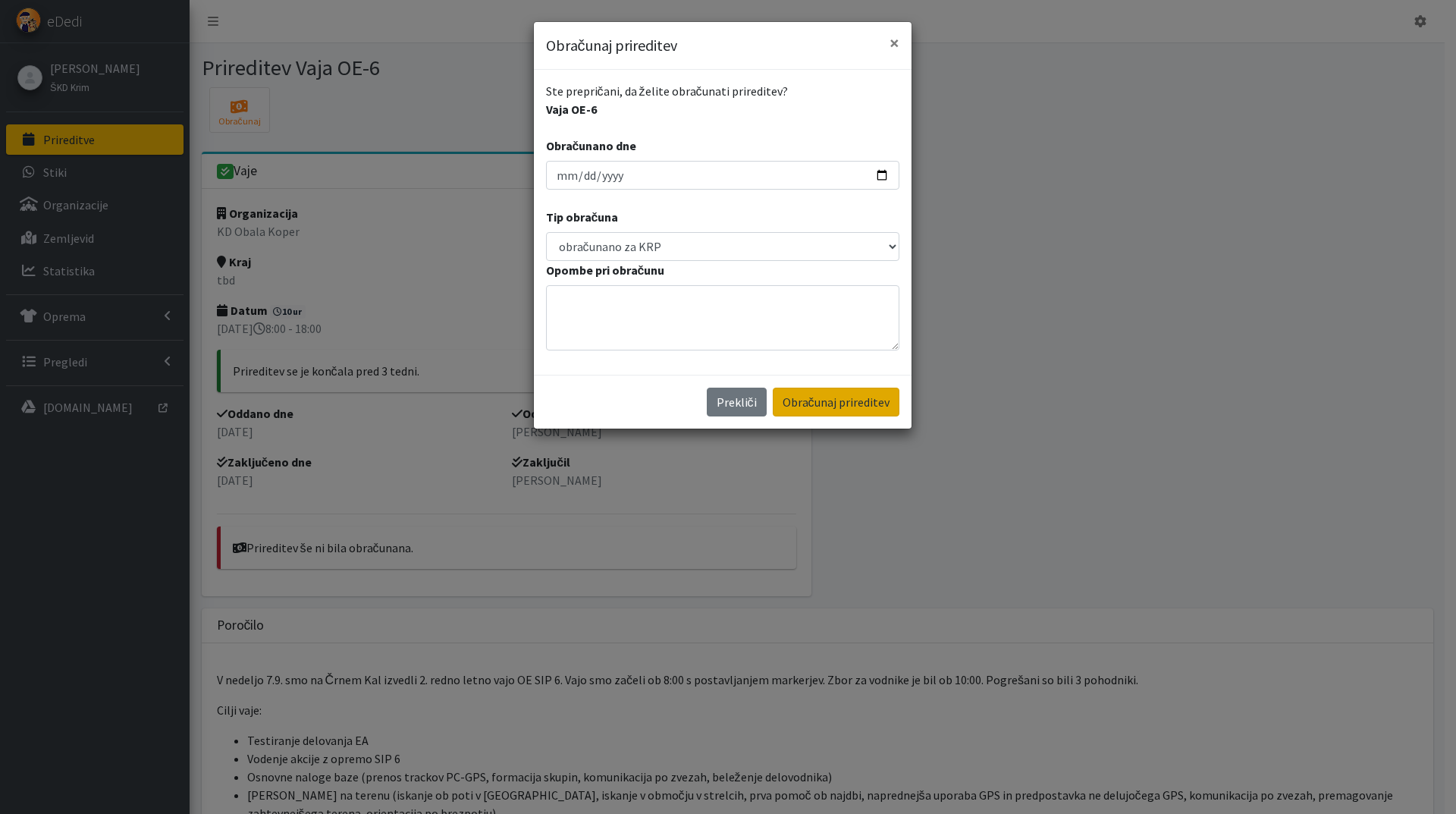
click at [824, 401] on button "Obračunaj prireditev" at bounding box center [836, 402] width 127 height 29
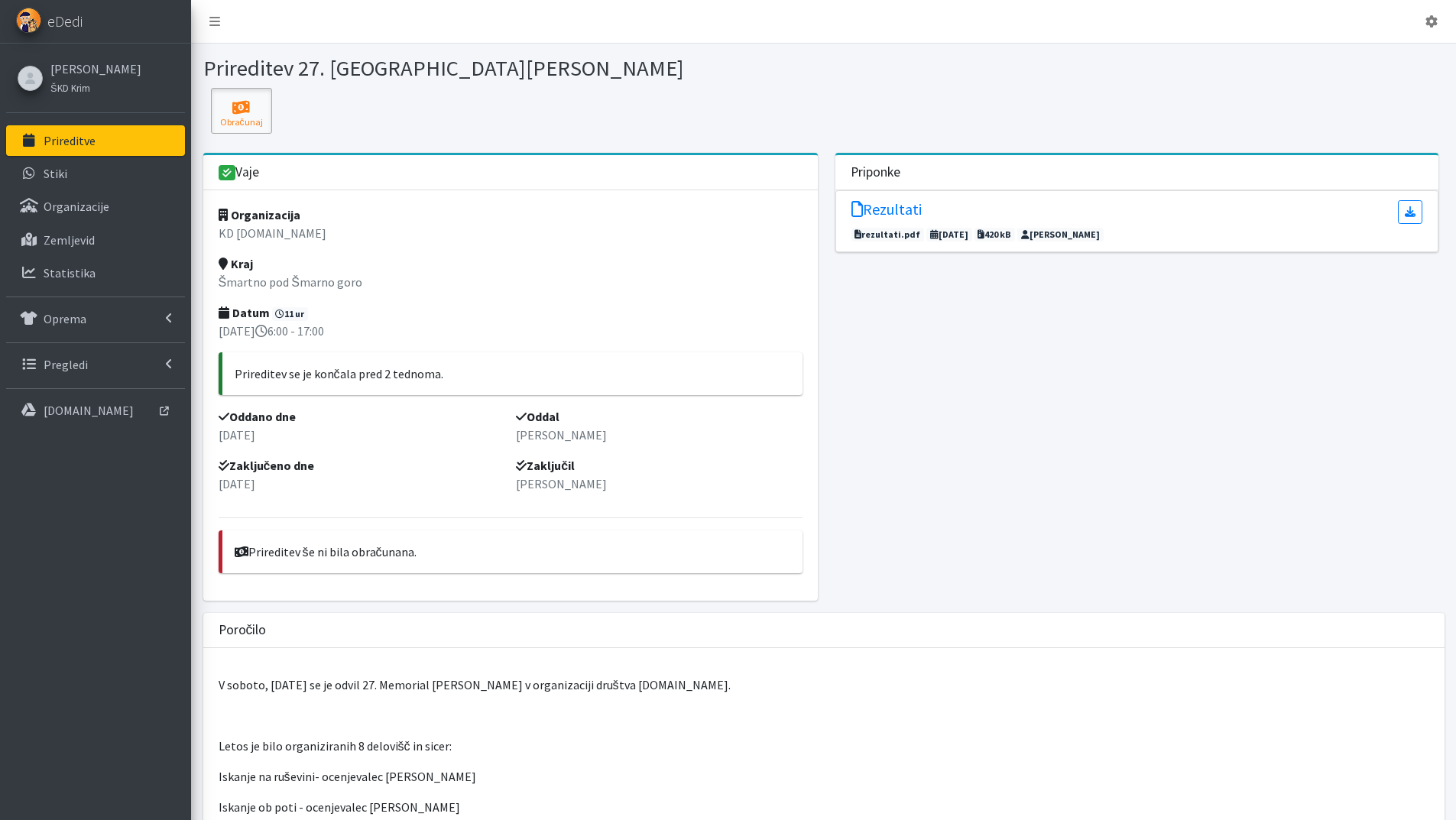
click at [244, 104] on icon at bounding box center [241, 108] width 52 height 15
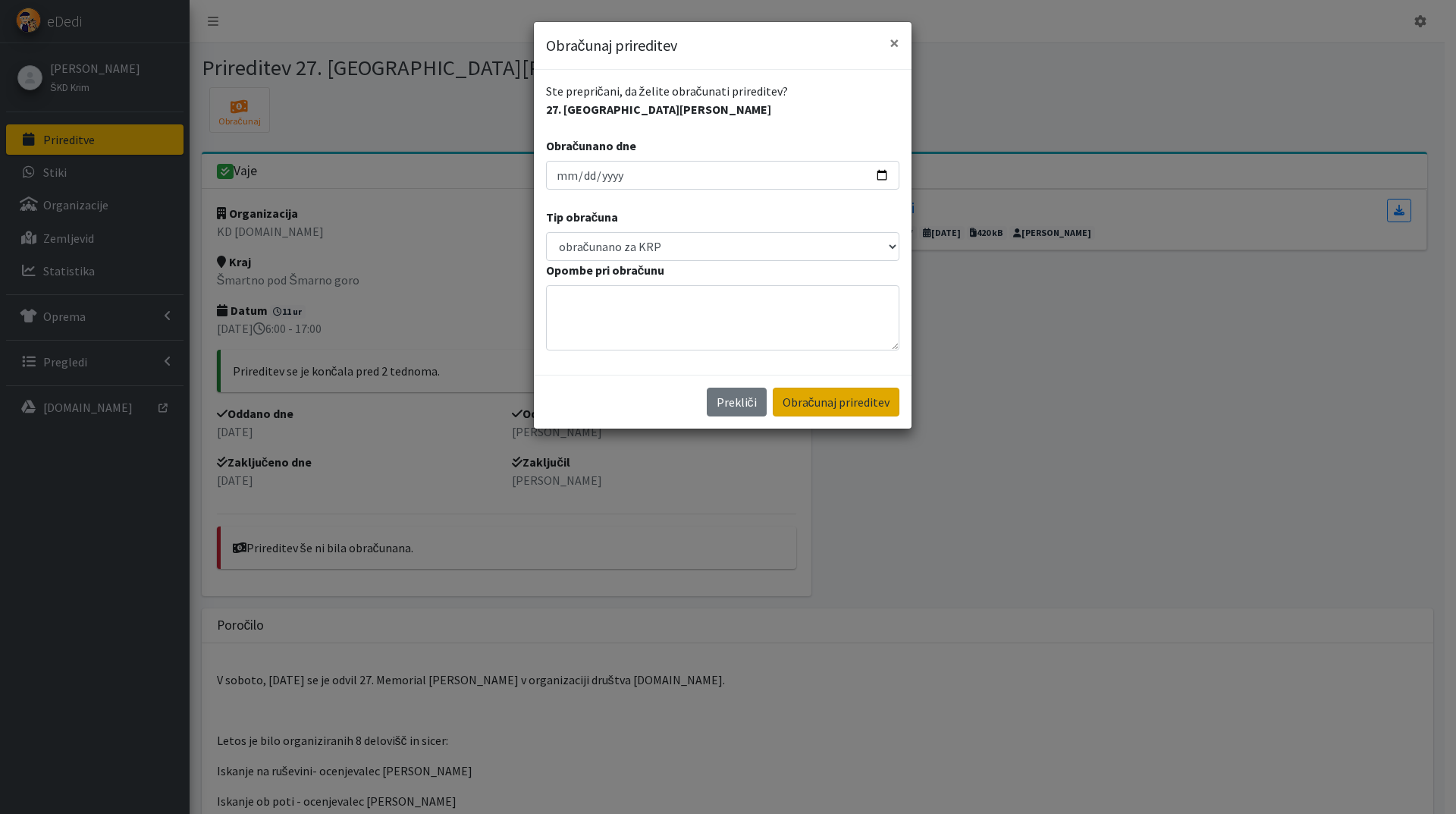
click at [854, 399] on button "Obračunaj prireditev" at bounding box center [836, 402] width 127 height 29
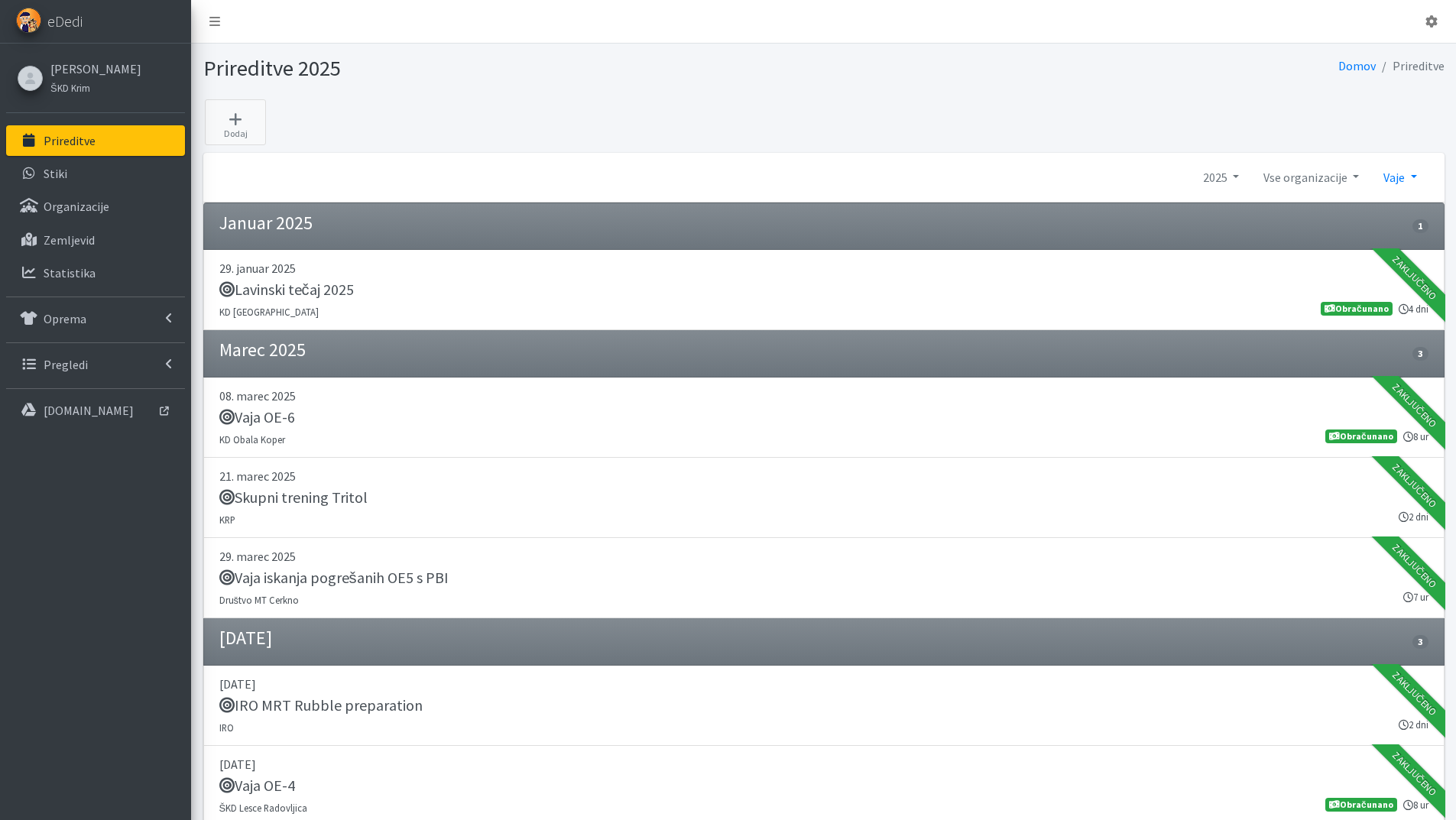
click at [1416, 174] on link "Vaje" at bounding box center [1399, 177] width 57 height 31
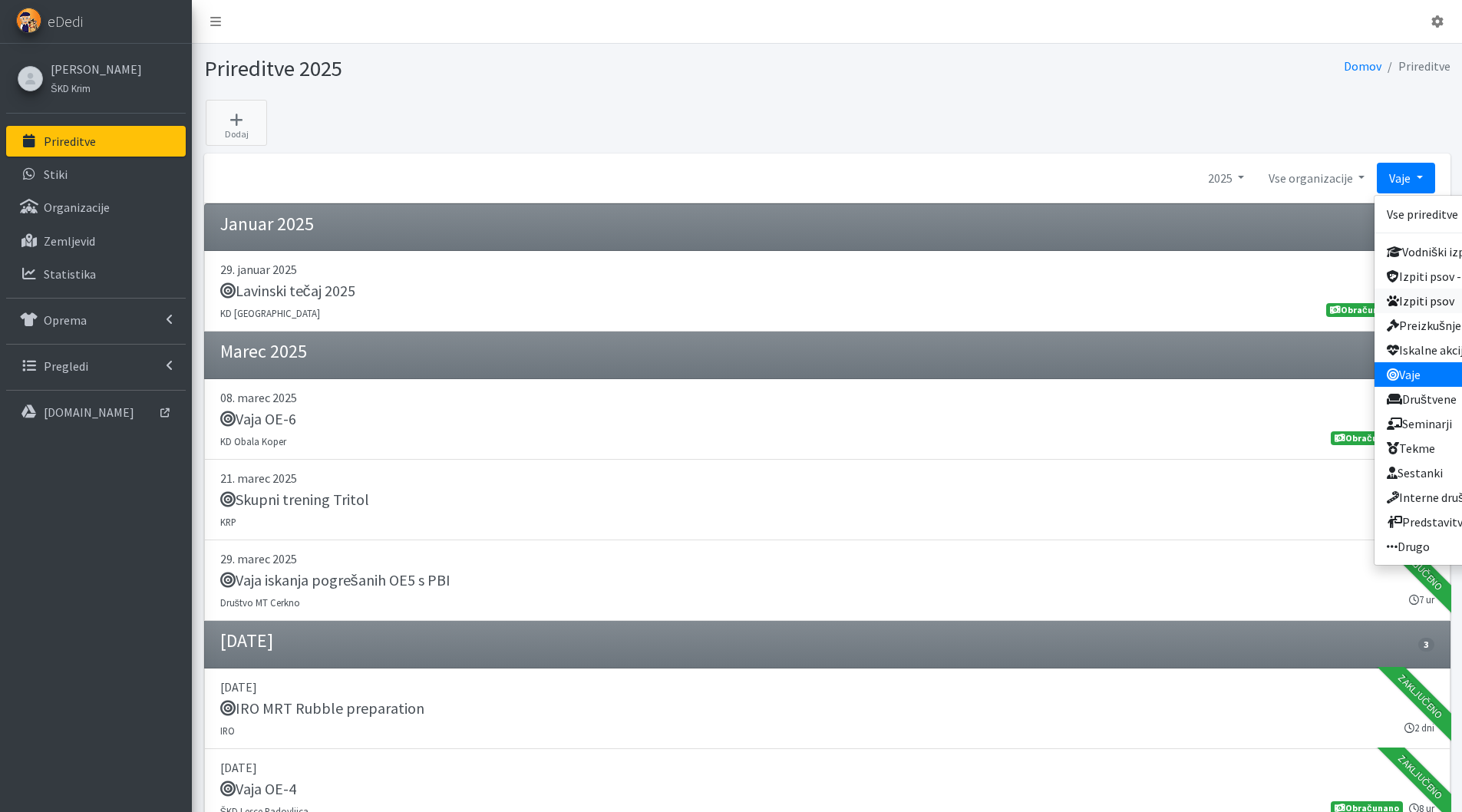
click at [1421, 301] on link "Izpiti psov" at bounding box center [1445, 301] width 140 height 24
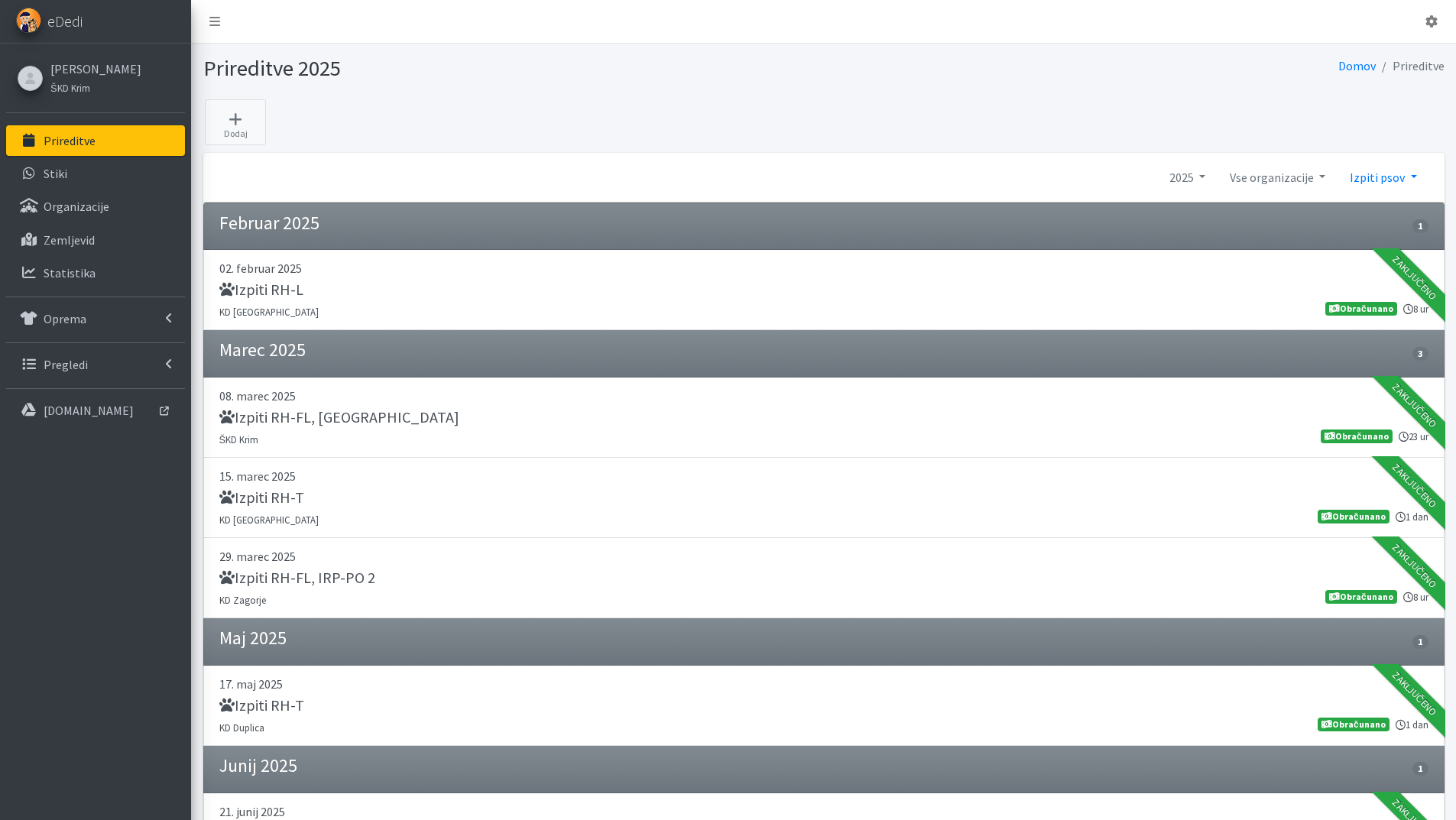
click at [1415, 177] on link "Izpiti psov" at bounding box center [1383, 177] width 91 height 31
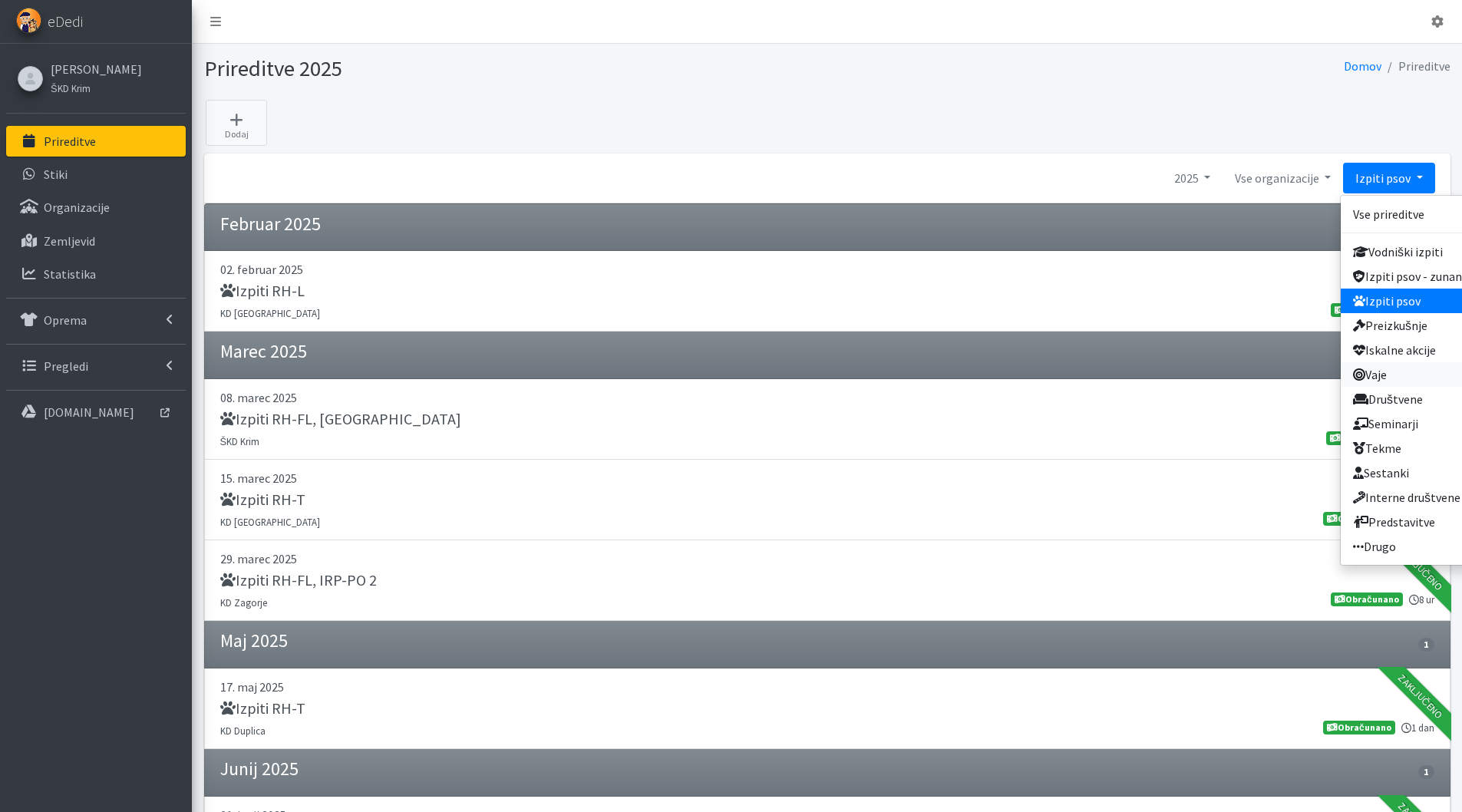
click at [1380, 381] on link "Vaje" at bounding box center [1411, 375] width 140 height 24
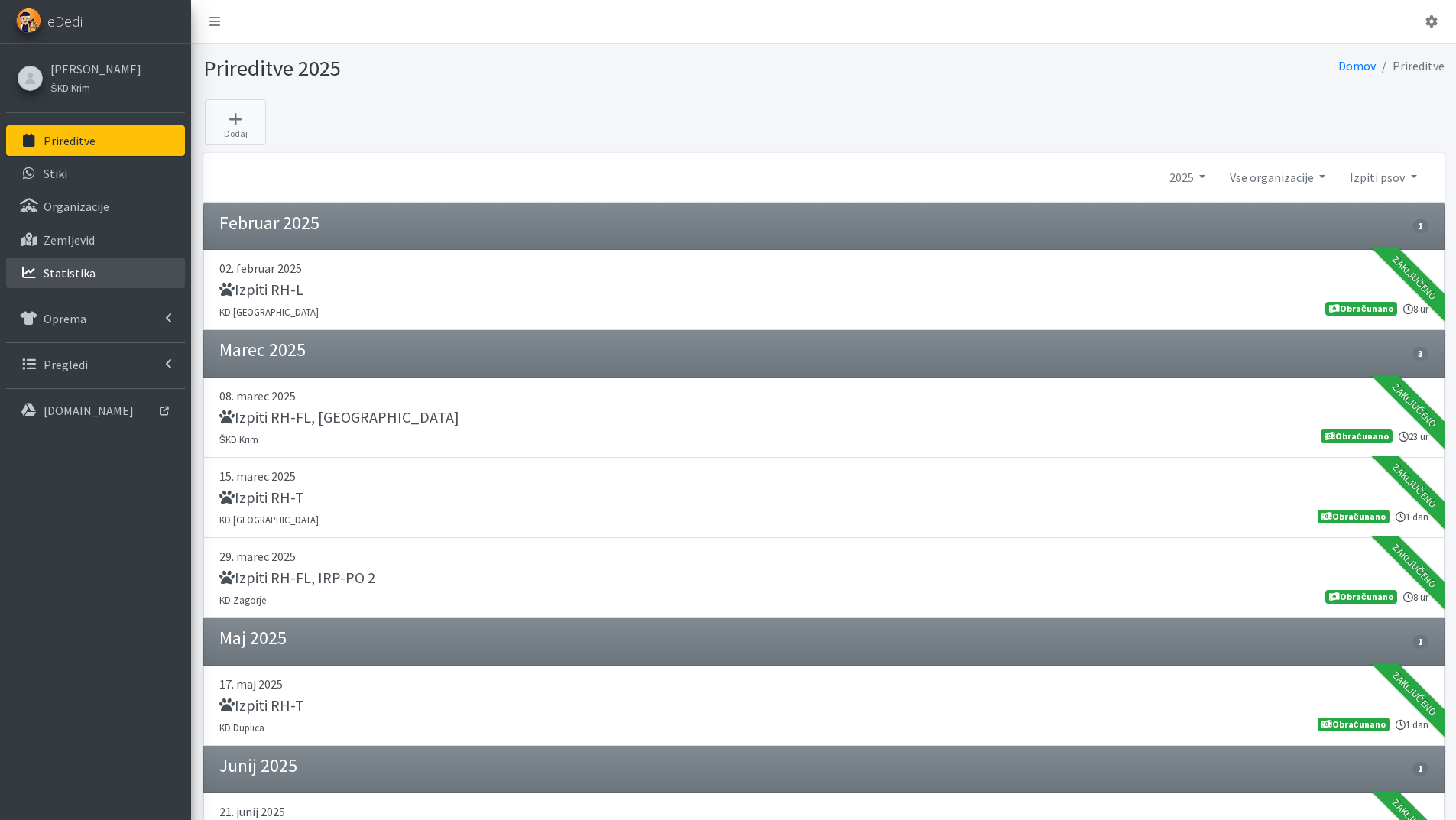
click at [78, 279] on p "Statistika" at bounding box center [70, 273] width 52 height 15
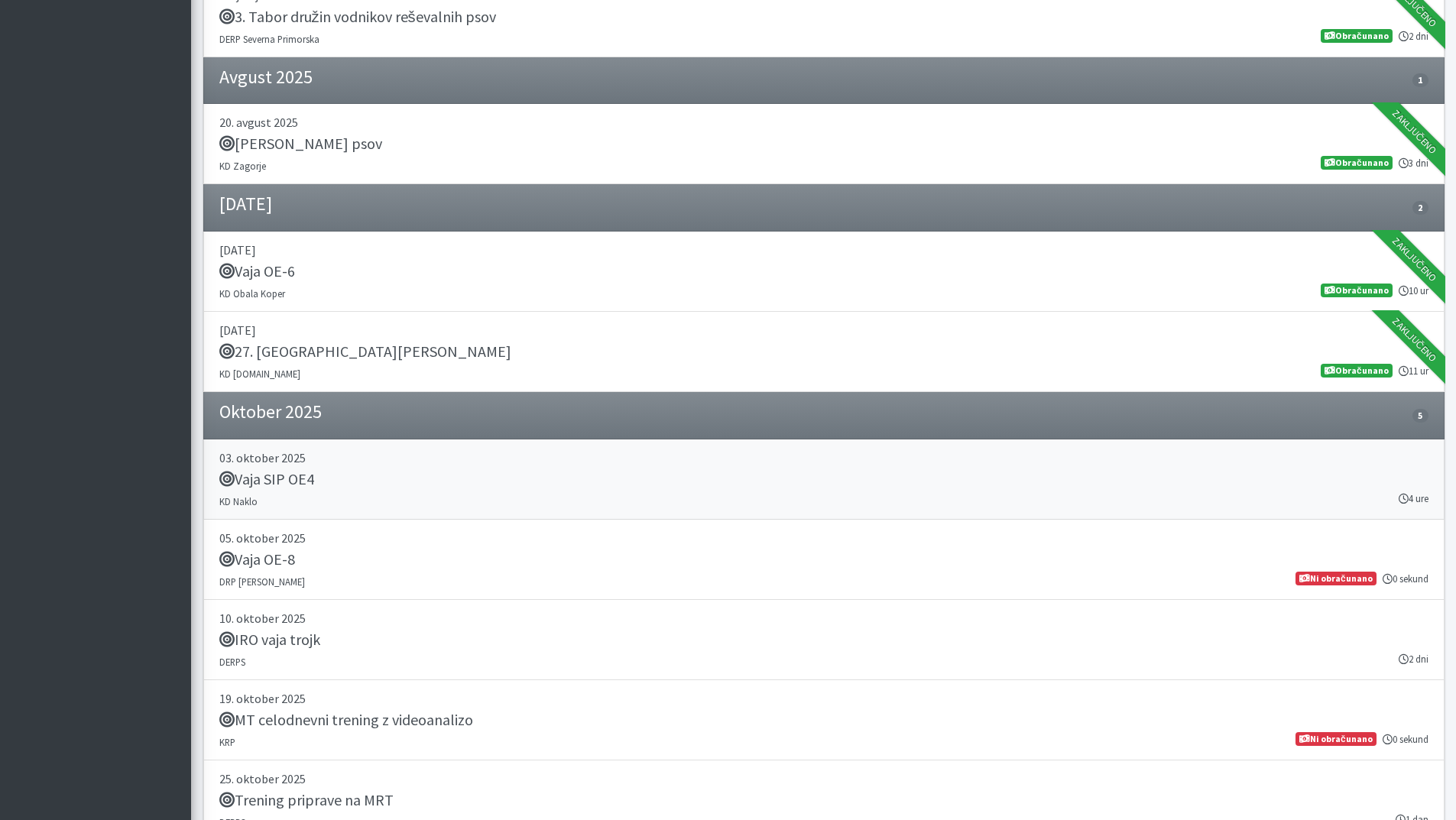
scroll to position [1742, 0]
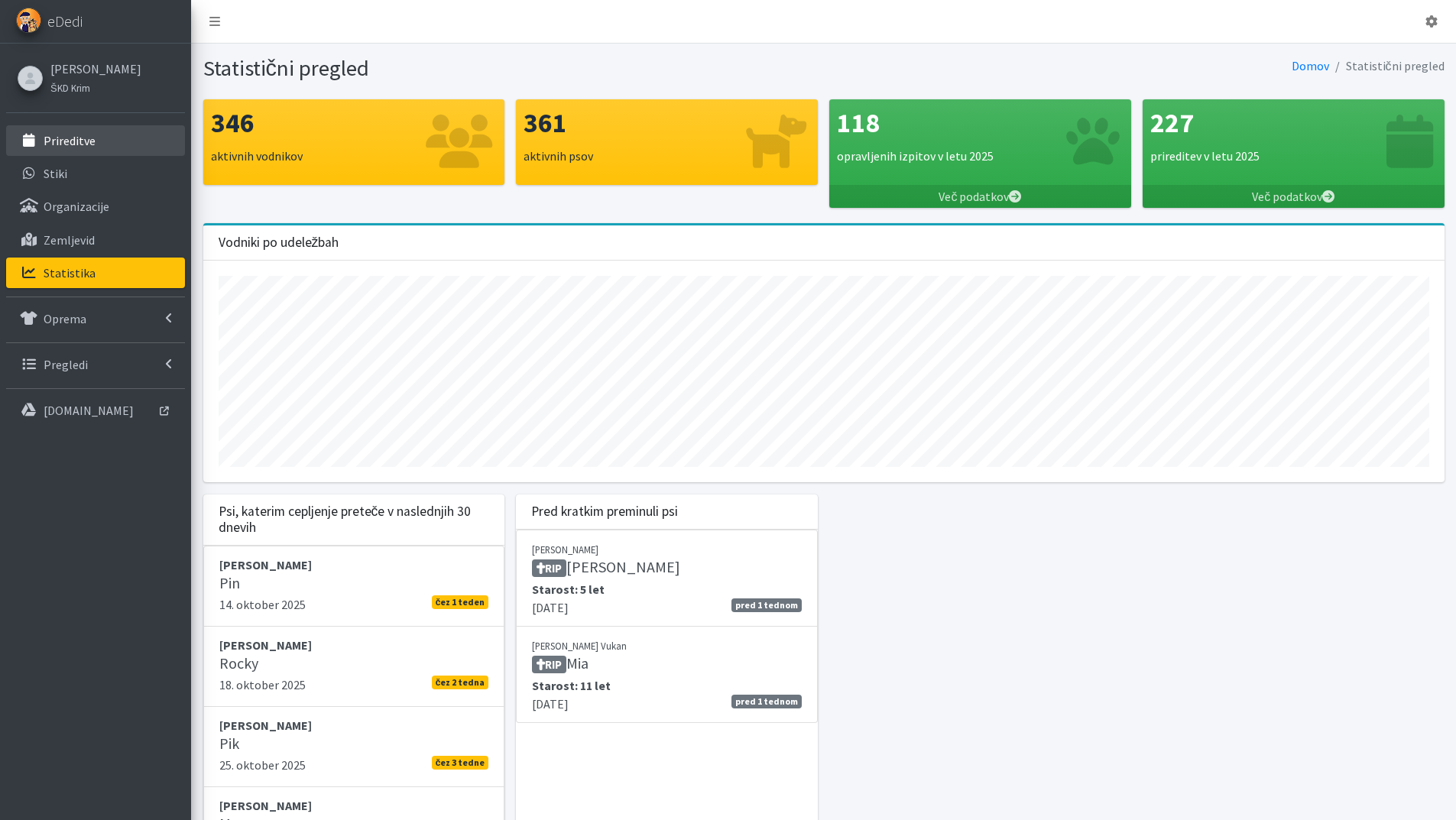
click at [76, 136] on p "Prireditve" at bounding box center [70, 140] width 52 height 15
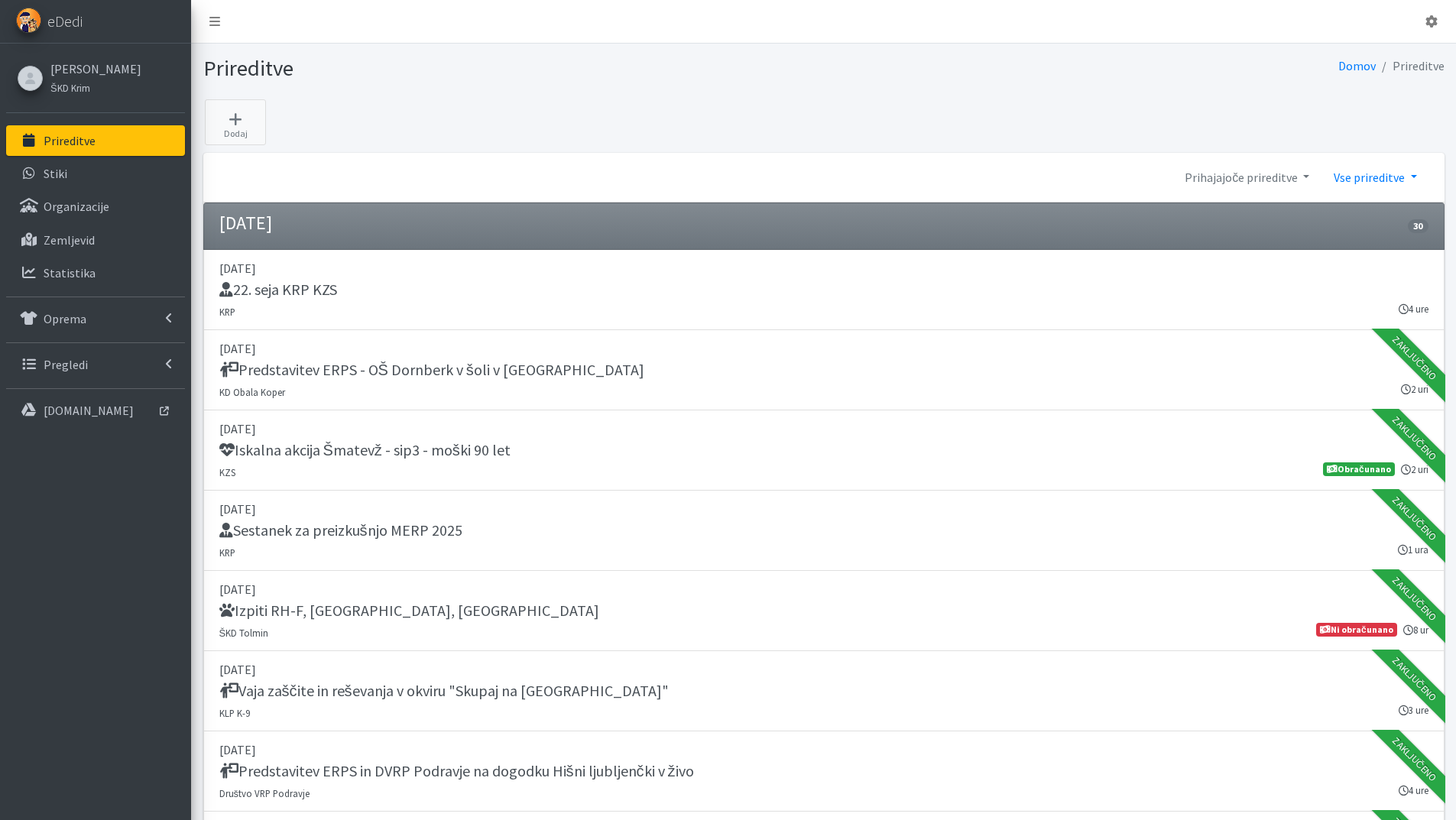
click at [1420, 173] on link "Vse prireditve" at bounding box center [1375, 177] width 107 height 31
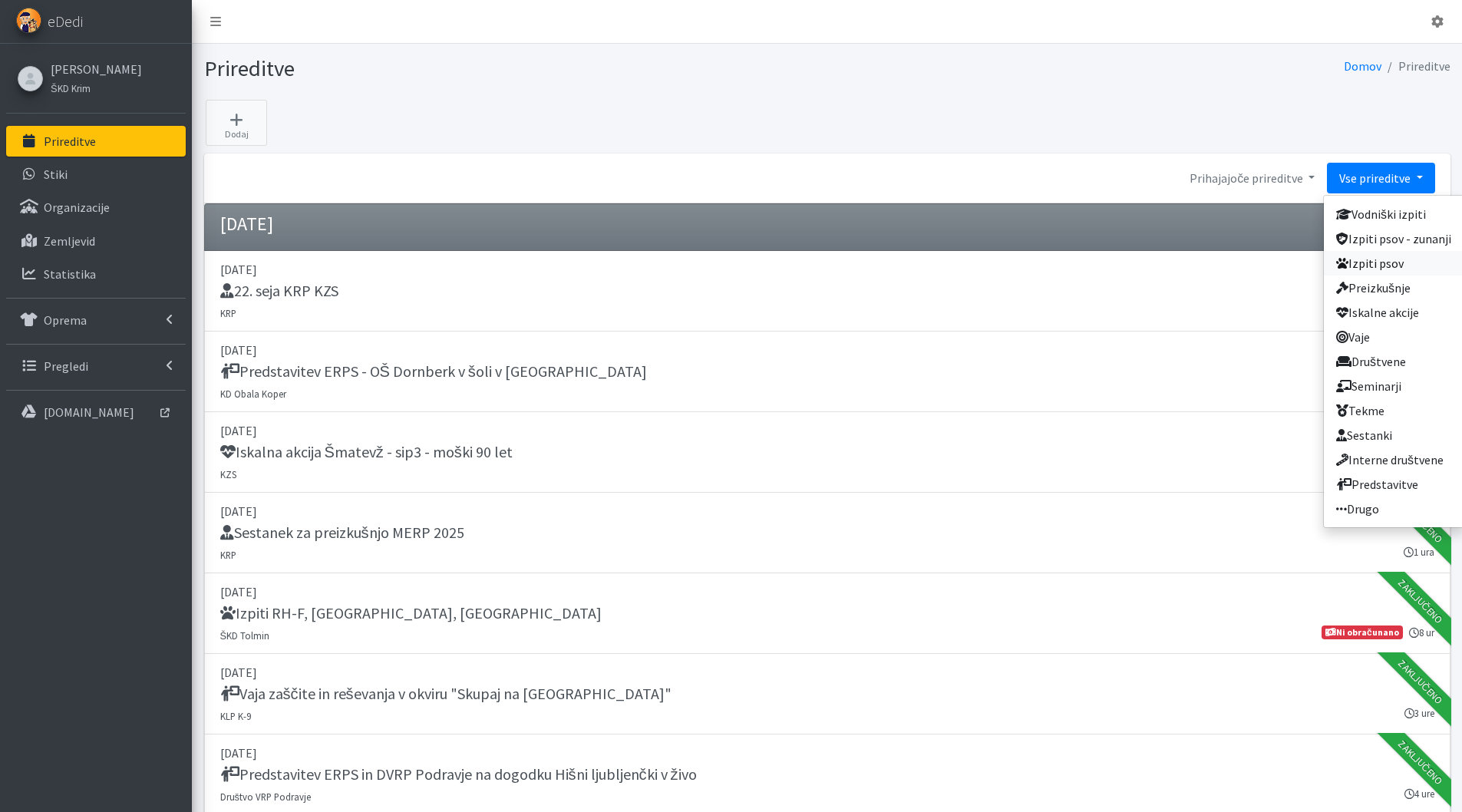
click at [1382, 254] on link "Izpiti psov" at bounding box center [1394, 263] width 140 height 24
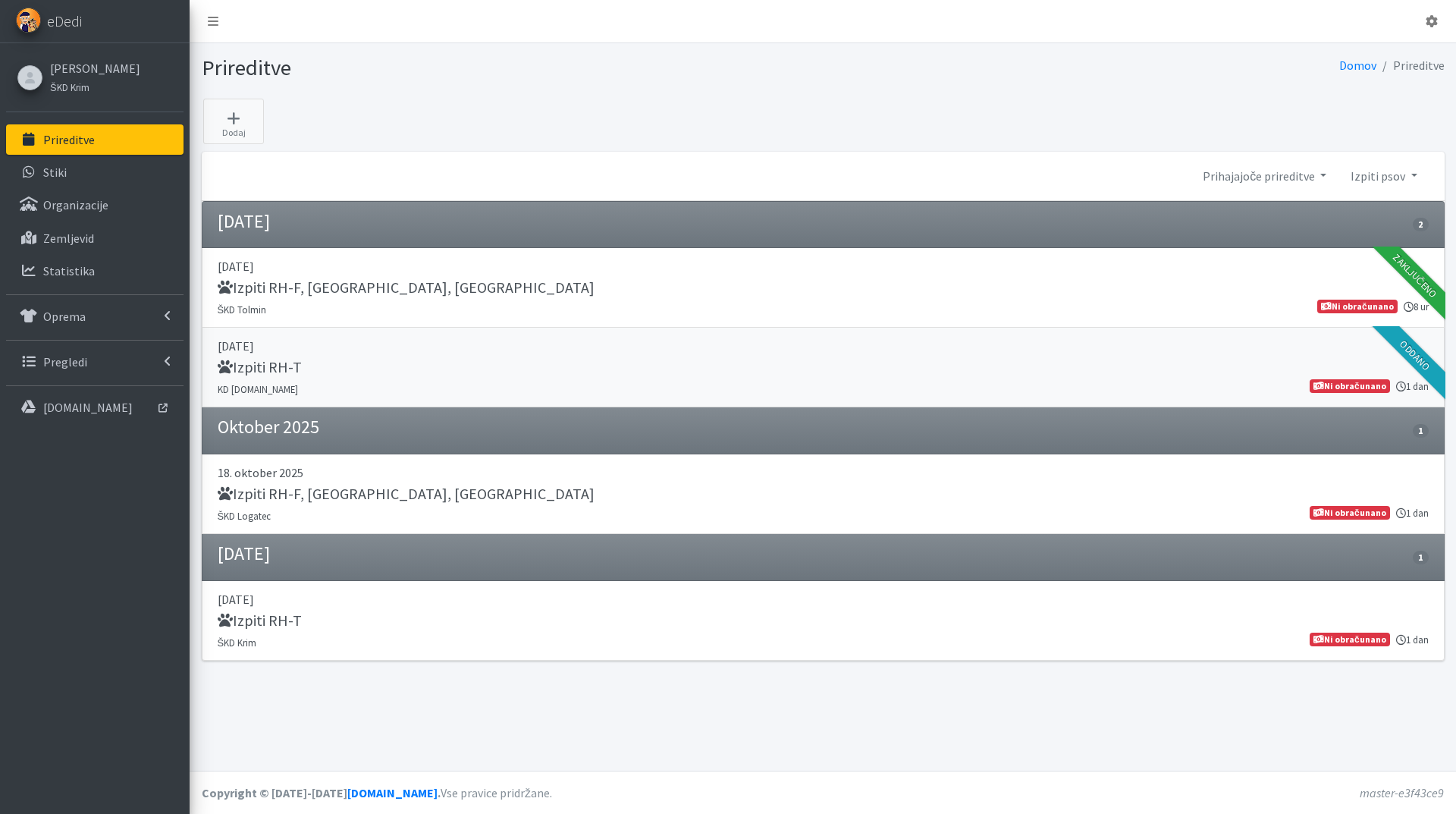
click at [269, 361] on h5 "Izpiti RH-T" at bounding box center [260, 367] width 84 height 18
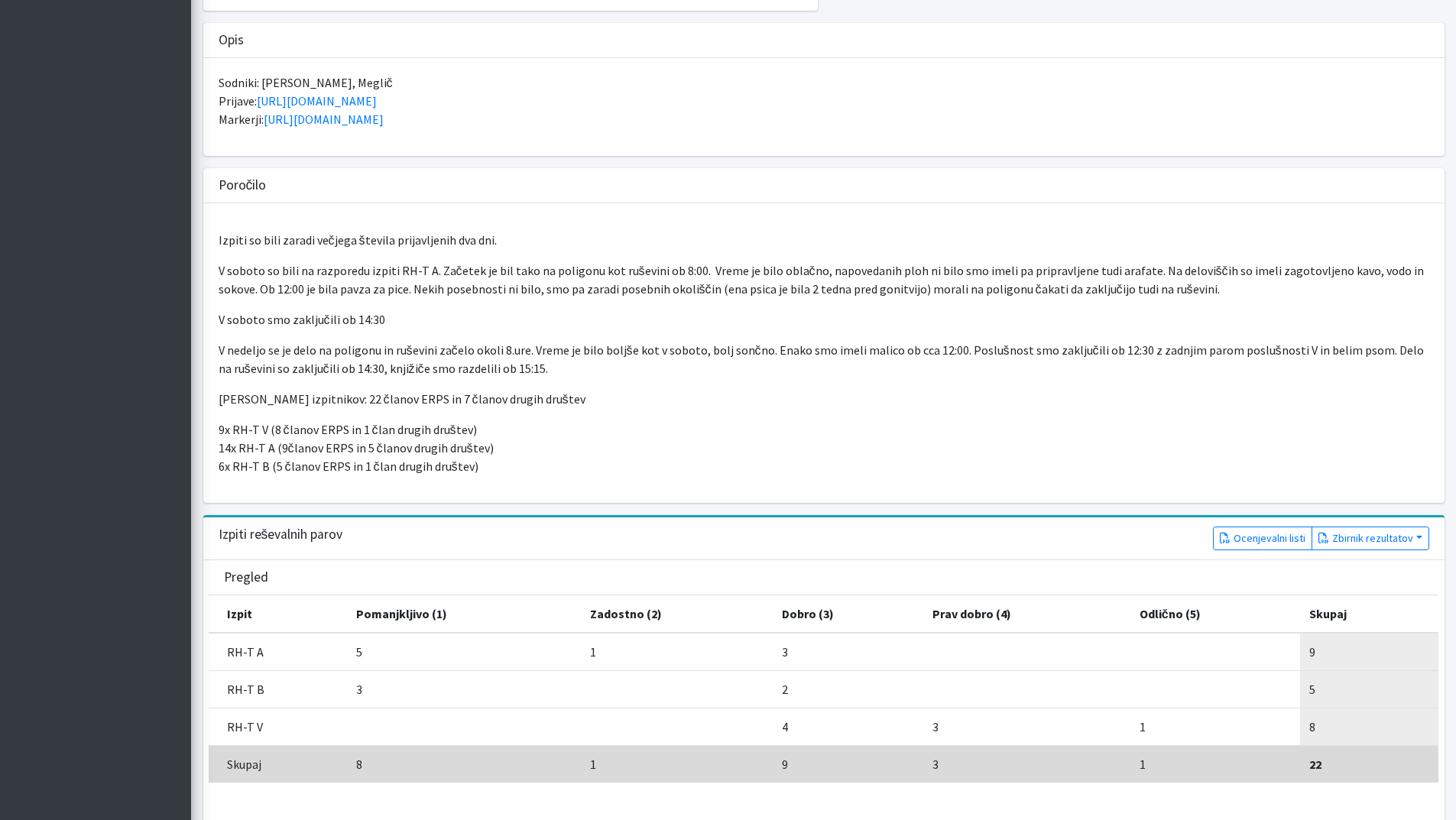
scroll to position [688, 0]
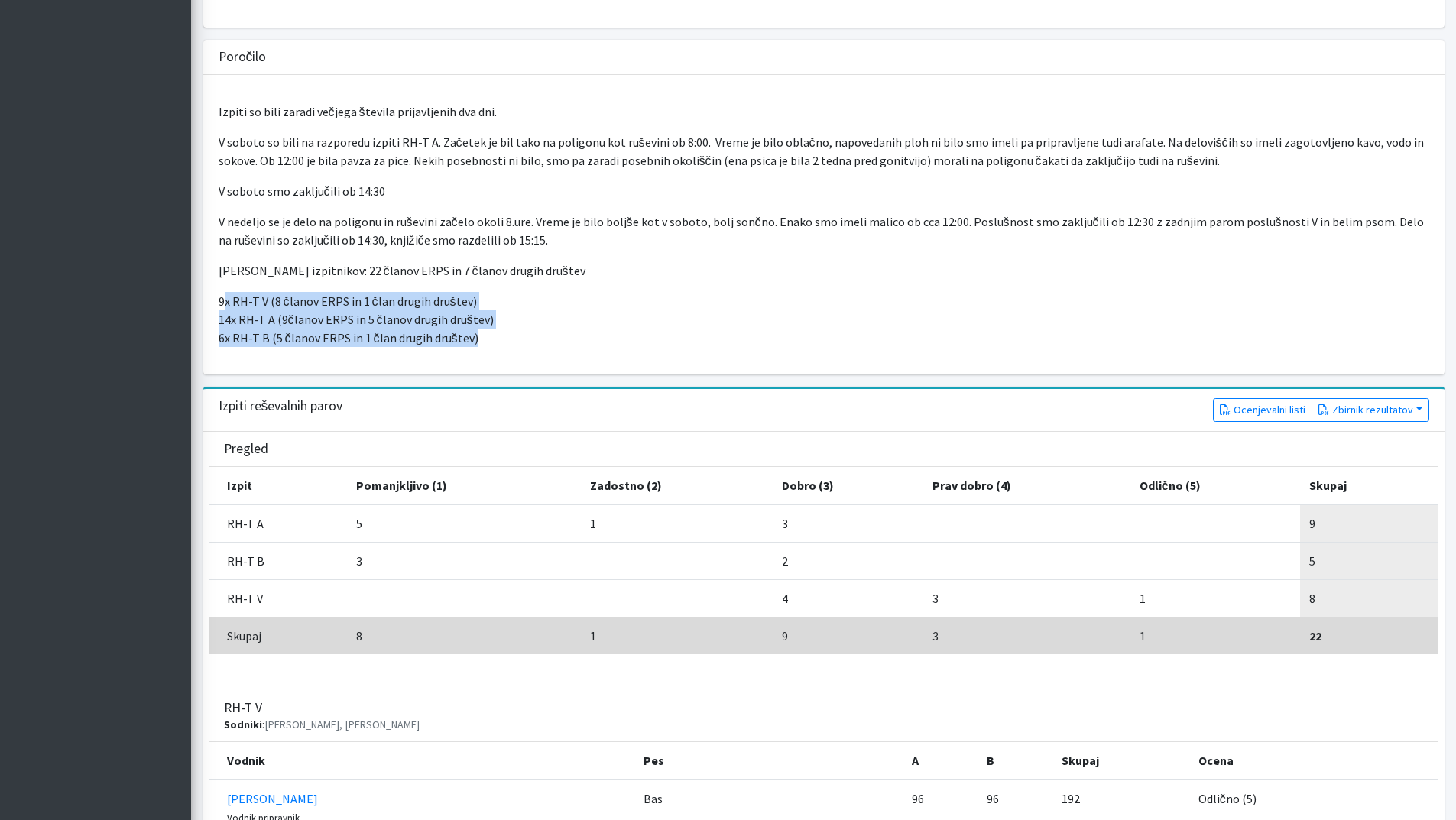
drag, startPoint x: 222, startPoint y: 303, endPoint x: 500, endPoint y: 340, distance: 280.5
click at [500, 340] on p "9x RH-T V (8 članov ERPS in 1 član drugih društev) 14x RH-T A (9članov ERPS in …" at bounding box center [824, 320] width 1211 height 55
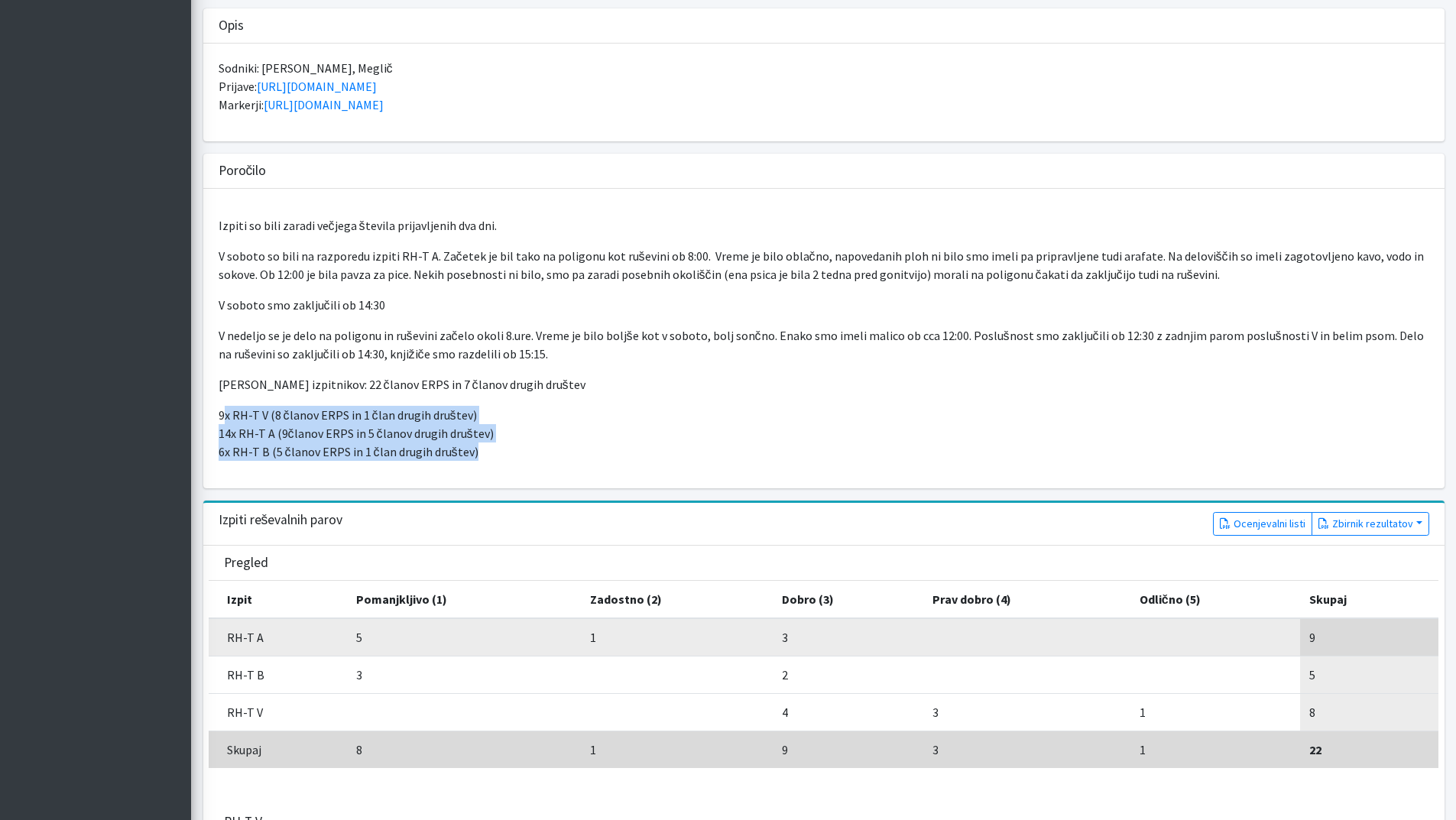
scroll to position [535, 0]
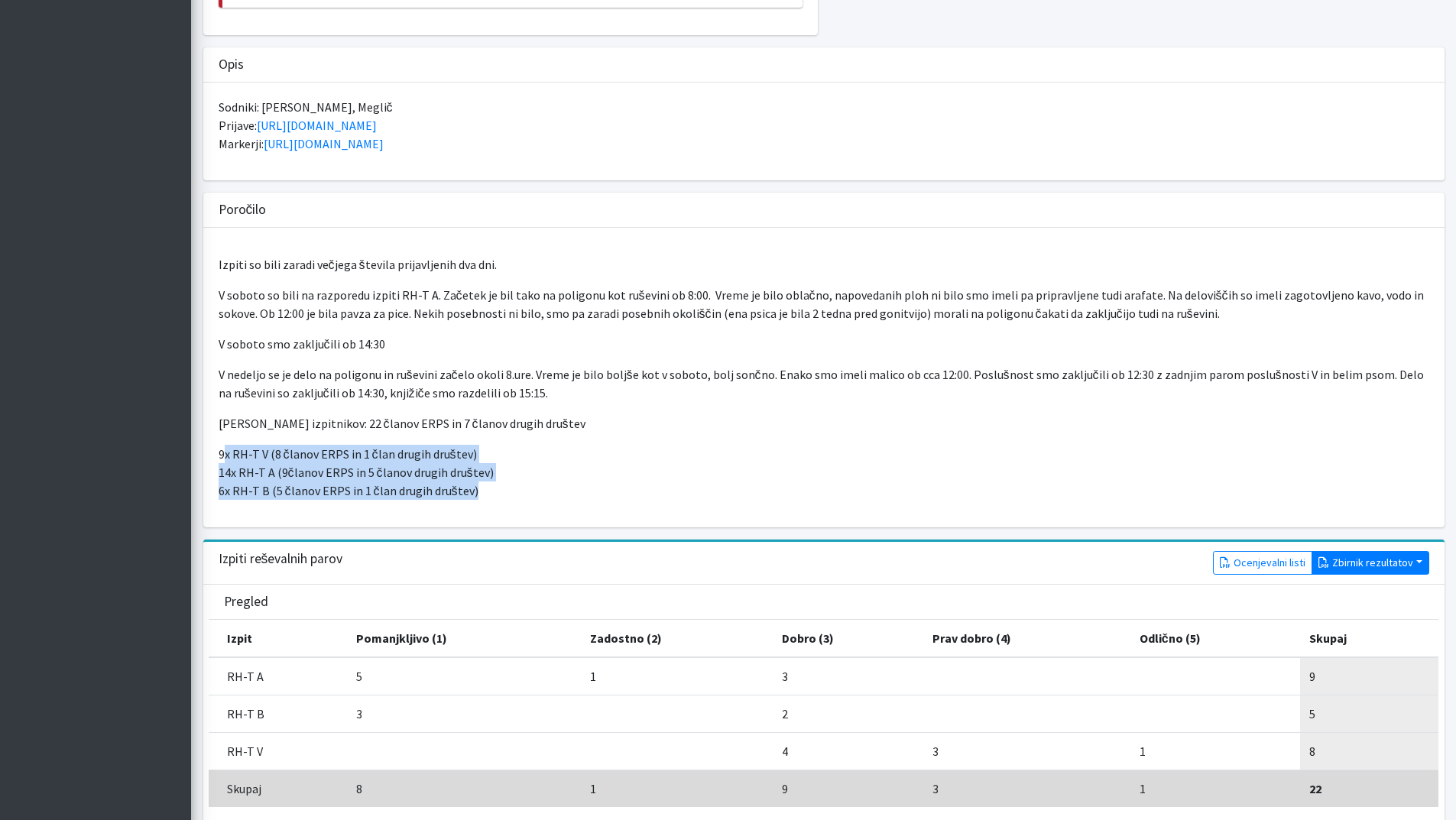
click at [1346, 559] on button "Zbirnik rezultatov" at bounding box center [1370, 563] width 117 height 23
click at [1340, 597] on link "Z rezultati" at bounding box center [1373, 595] width 121 height 24
